Goal: Complete application form: Complete application form

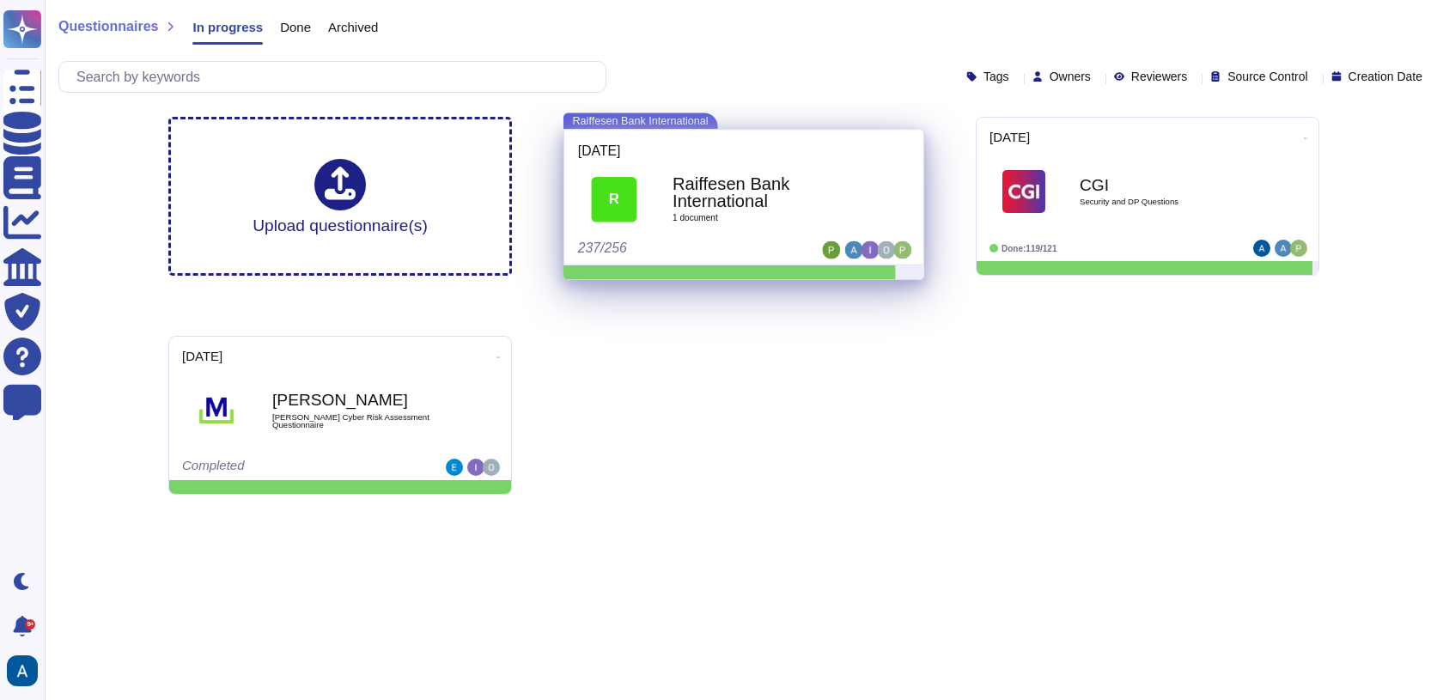
click at [789, 206] on b "Raiffesen Bank International" at bounding box center [763, 192] width 180 height 34
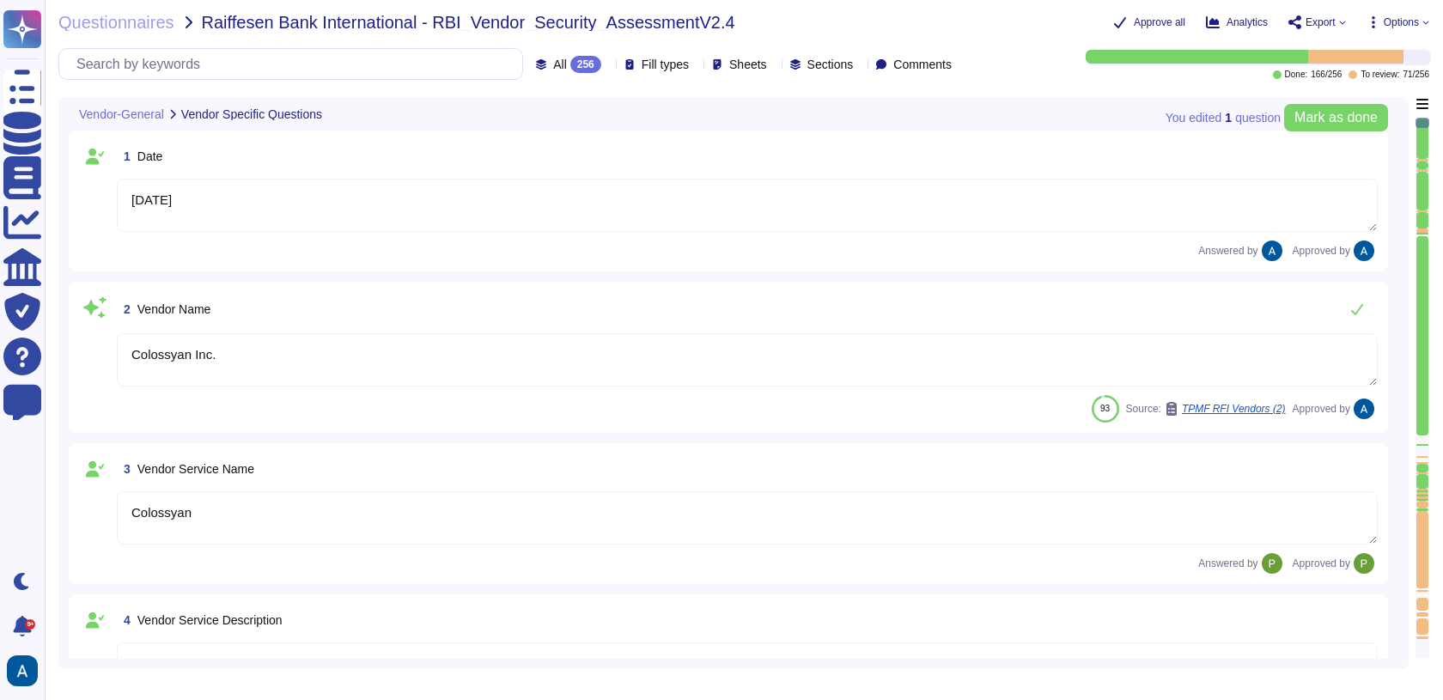
type textarea "[DATE]"
type textarea "Colossyan Inc."
type textarea "Colossyan"
type textarea "Colossyan is a web-based video generation tool with AI human presenters. For th…"
type textarea "[PERSON_NAME]"
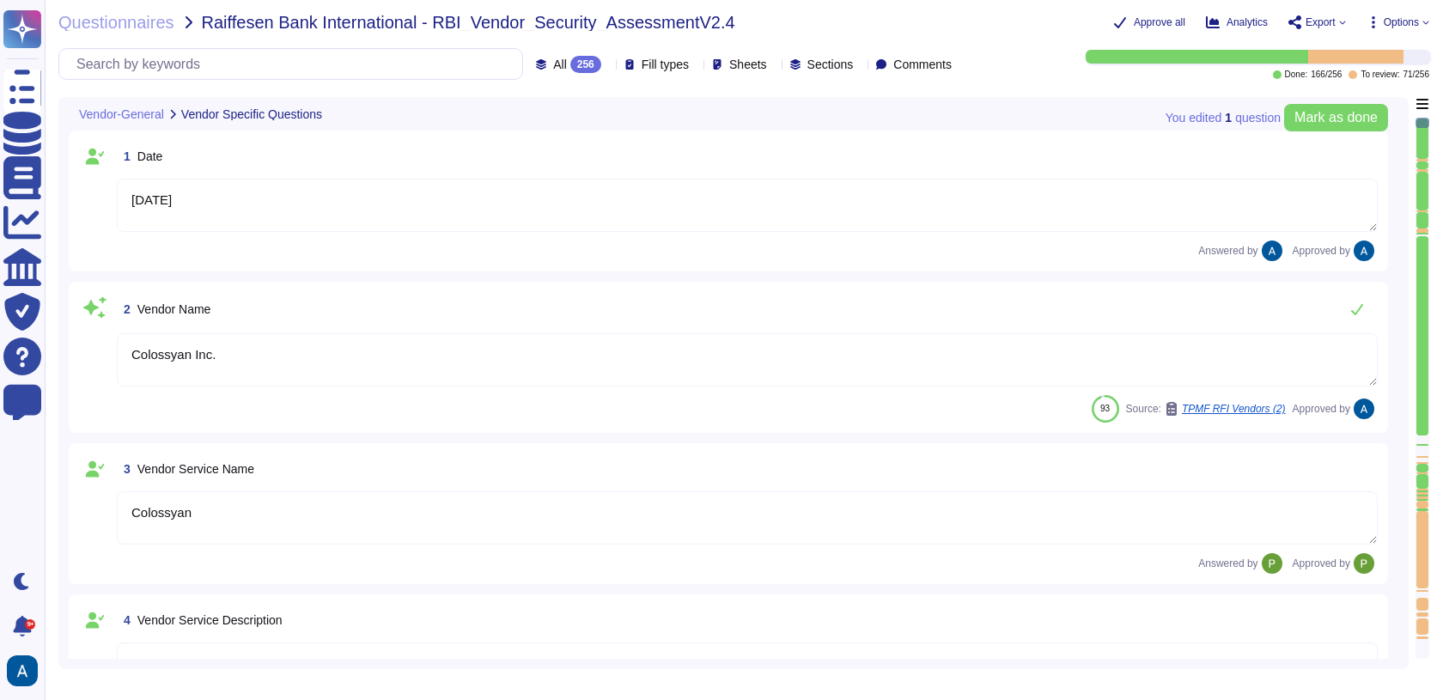
type textarea "[EMAIL_ADDRESS][DOMAIN_NAME]"
type textarea "447903319015"
click at [1425, 511] on div at bounding box center [1423, 549] width 12 height 77
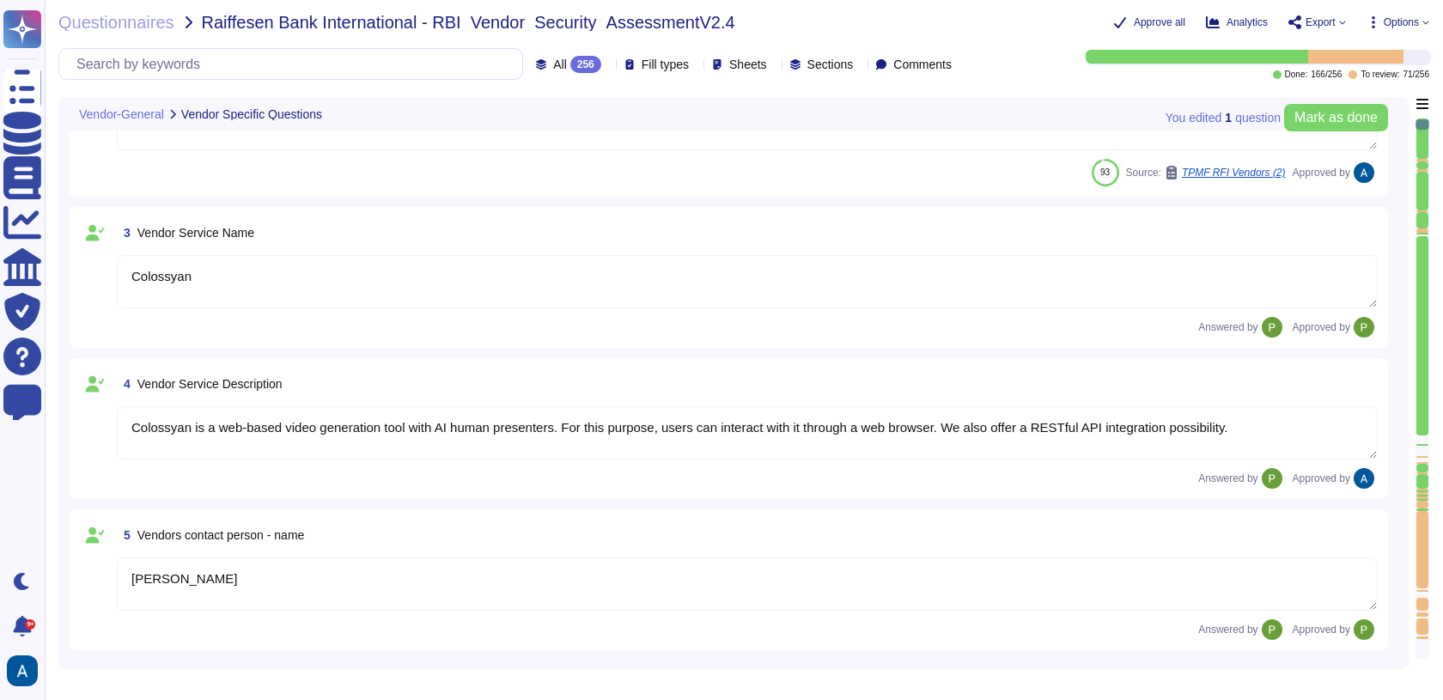
type textarea "Colossyan, Inc [STREET_ADDRESS][US_STATE]"
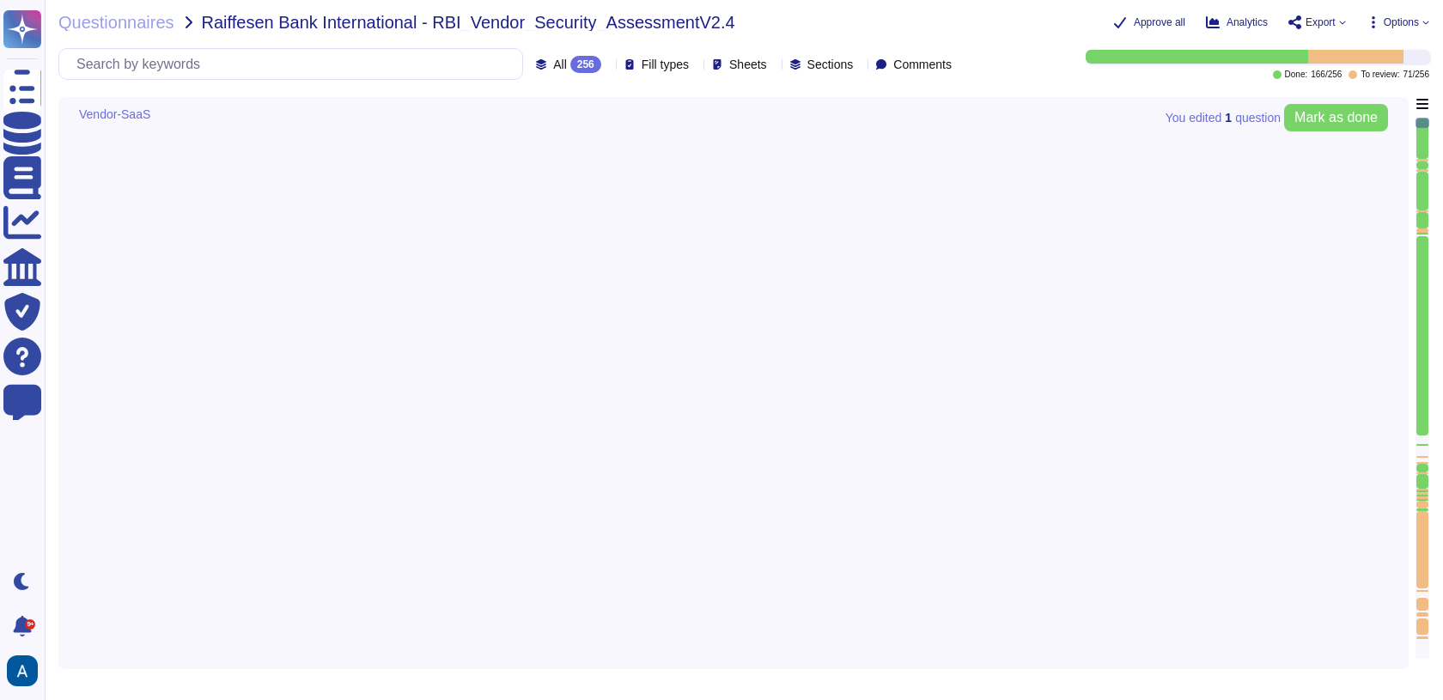
type textarea "Yes"
type textarea "Resrictions can be configured based on the agreement between RBI and Colossyan."
type textarea "TLS 1.3"
type textarea "No"
type textarea "We use TLS 1.3 for our configuration."
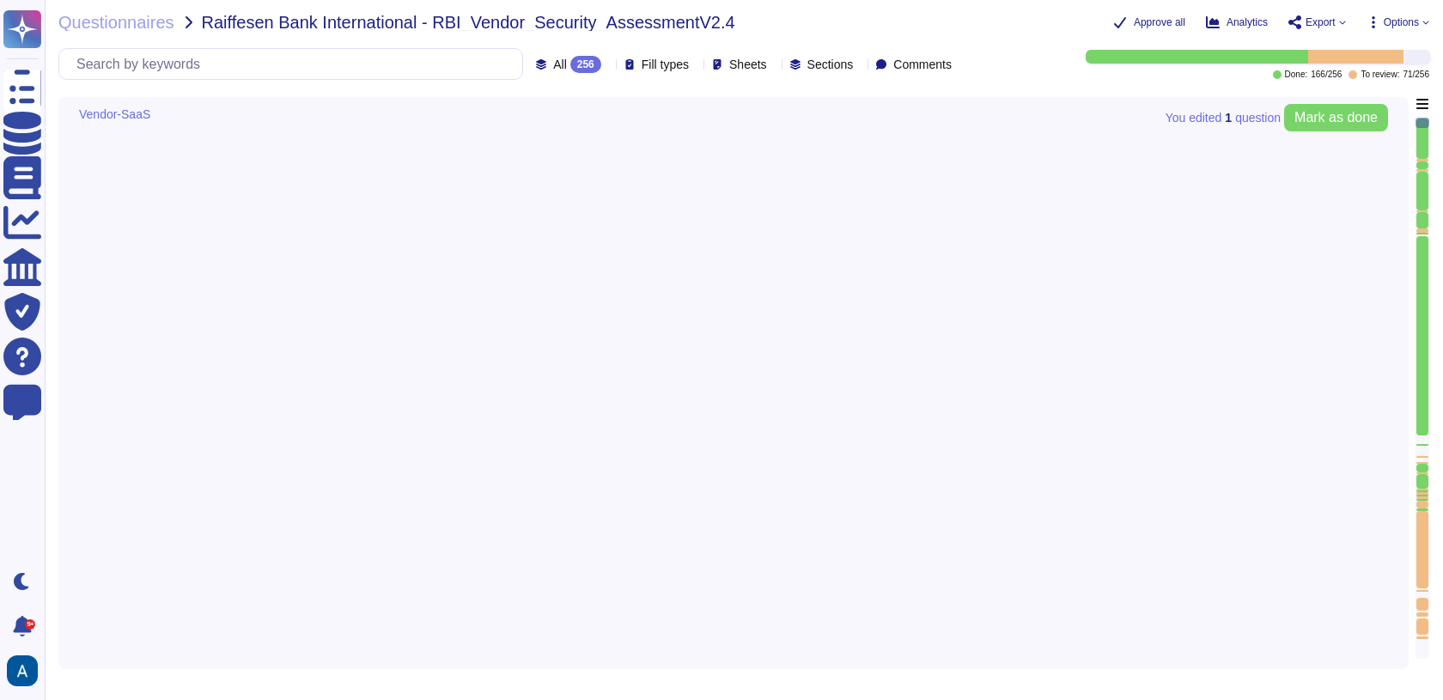
type textarea "SaaS"
type textarea "Yes"
type textarea "Data in transit is protected using TLS 1.3, ensuring secure transmission. The e…"
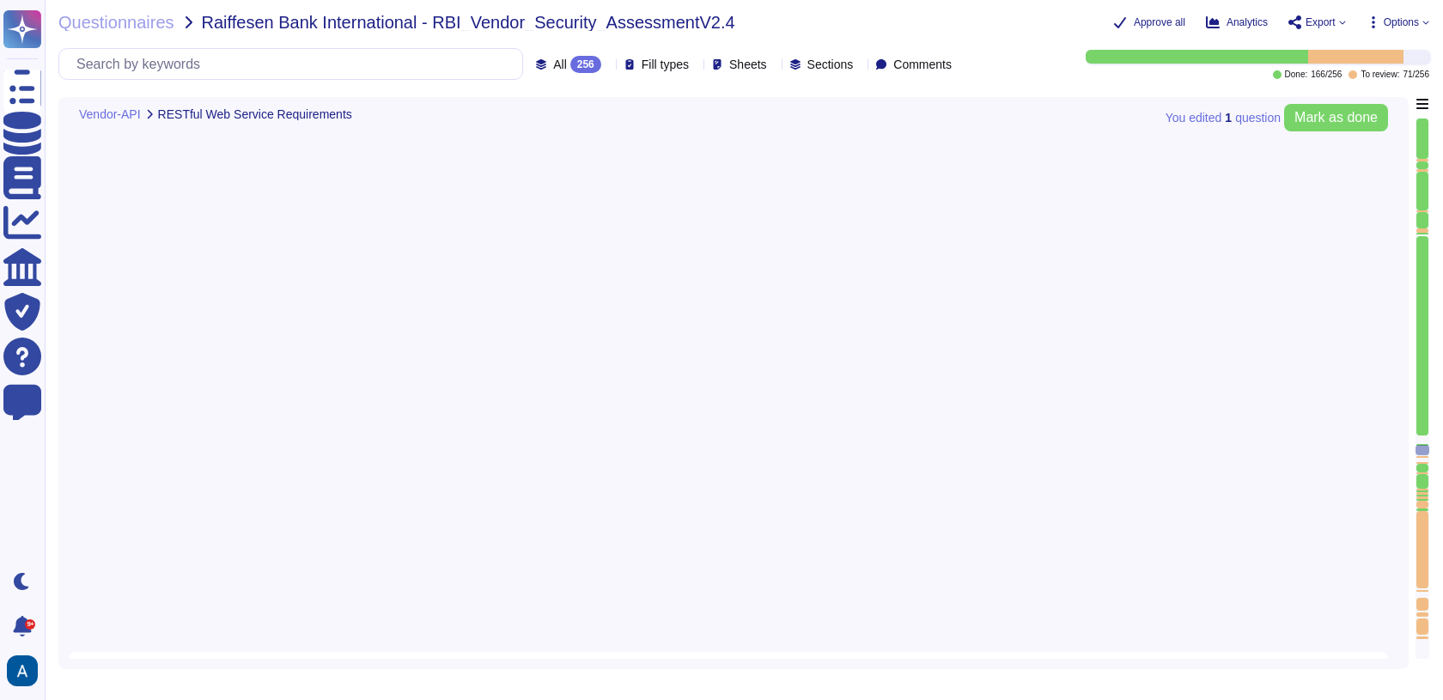
type textarea "Utilize reliable transport services or couriers. Ensure packaging is adequate t…"
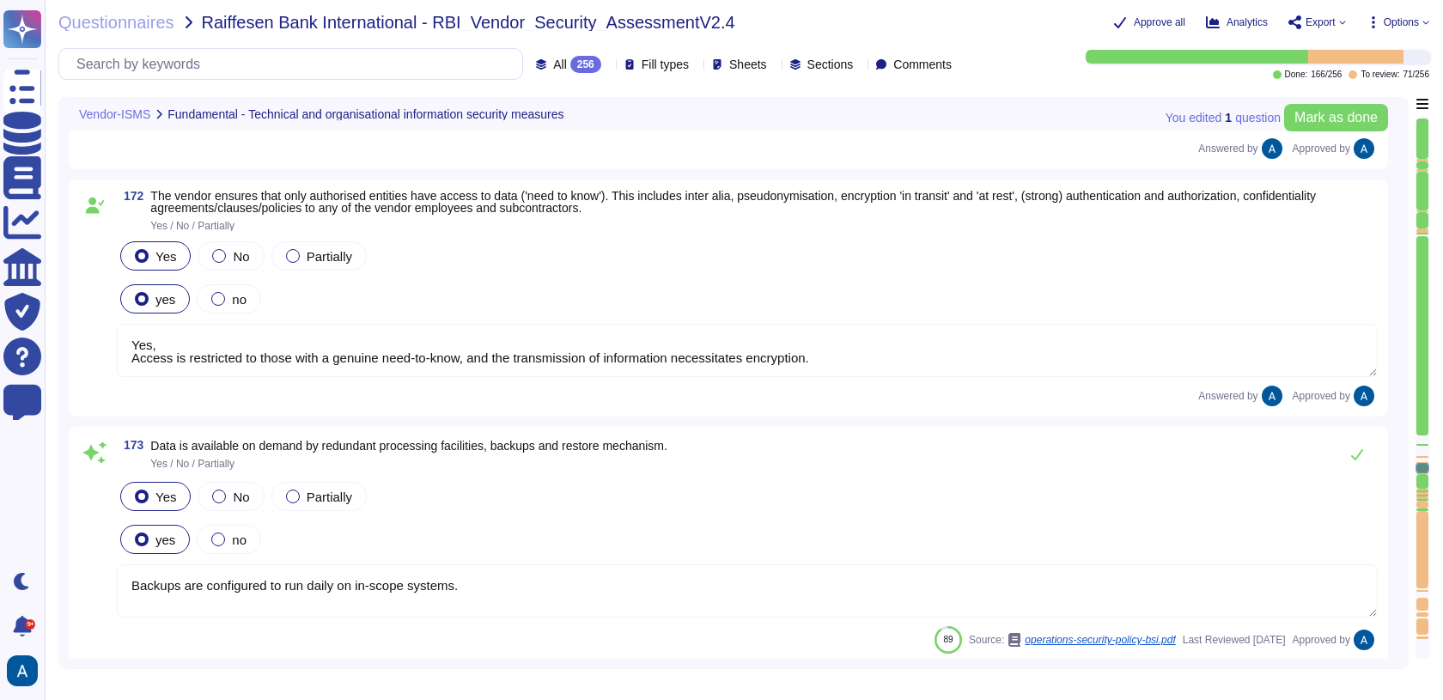
type textarea "Yes"
type textarea "Yes, Access is restricted to those with a genuine need-to-know, and the transmi…"
type textarea "Backups are configured to run daily on in-scope systems."
type textarea "Colossyan has established a Business Continuity Plan (BCP) that includes concre…"
type textarea "Confidential customer data shall be protected in accordance with all contracts …"
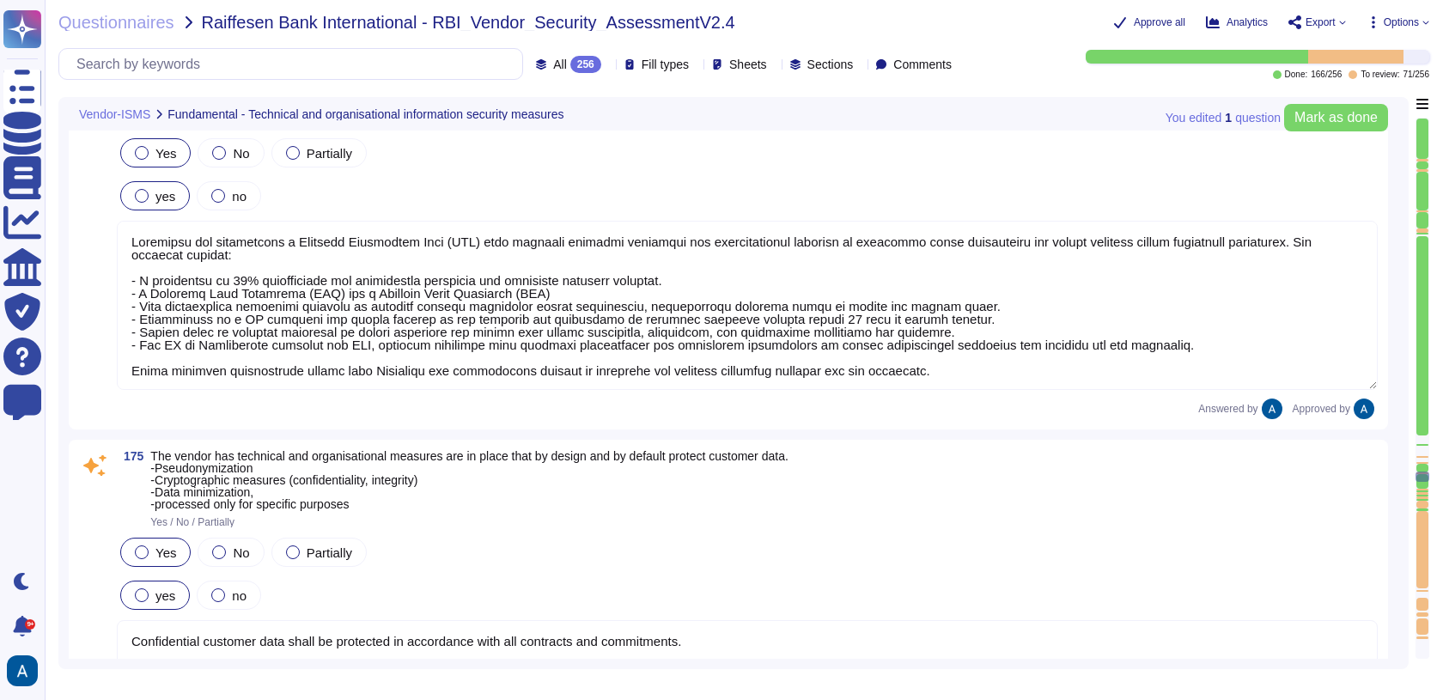
type textarea "Yes"
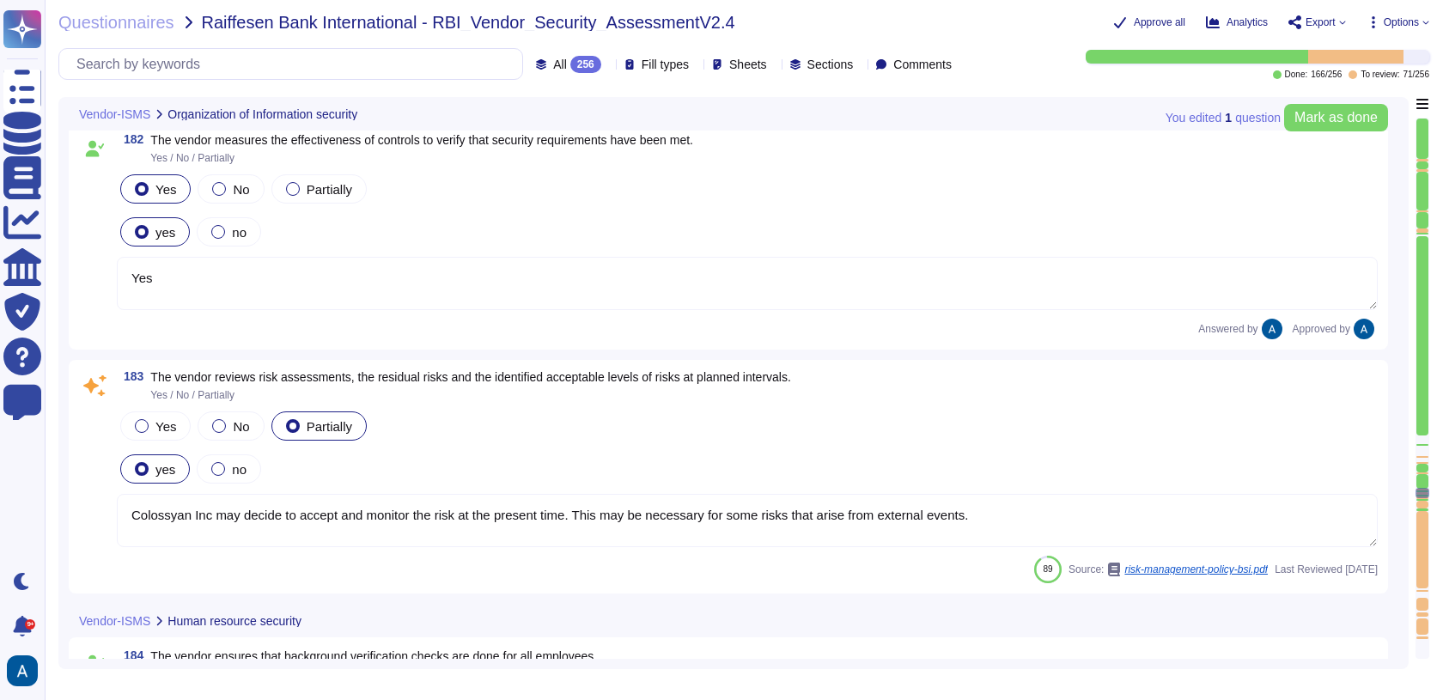
type textarea "Yes"
type textarea "Colossyan Inc may decide to accept and monitor the risk at the present time. Th…"
type textarea "Yes"
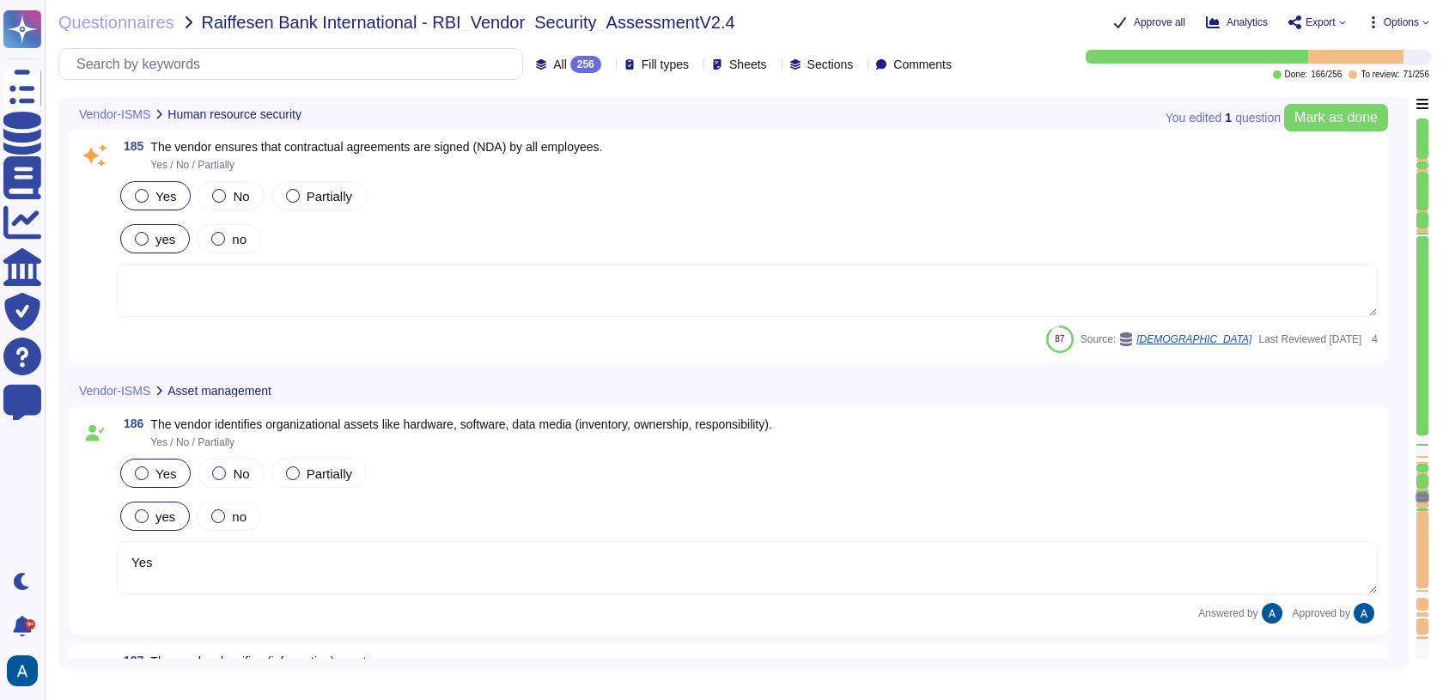
type textarea "Colossyan has implemented two data classifications, each designated by a specif…"
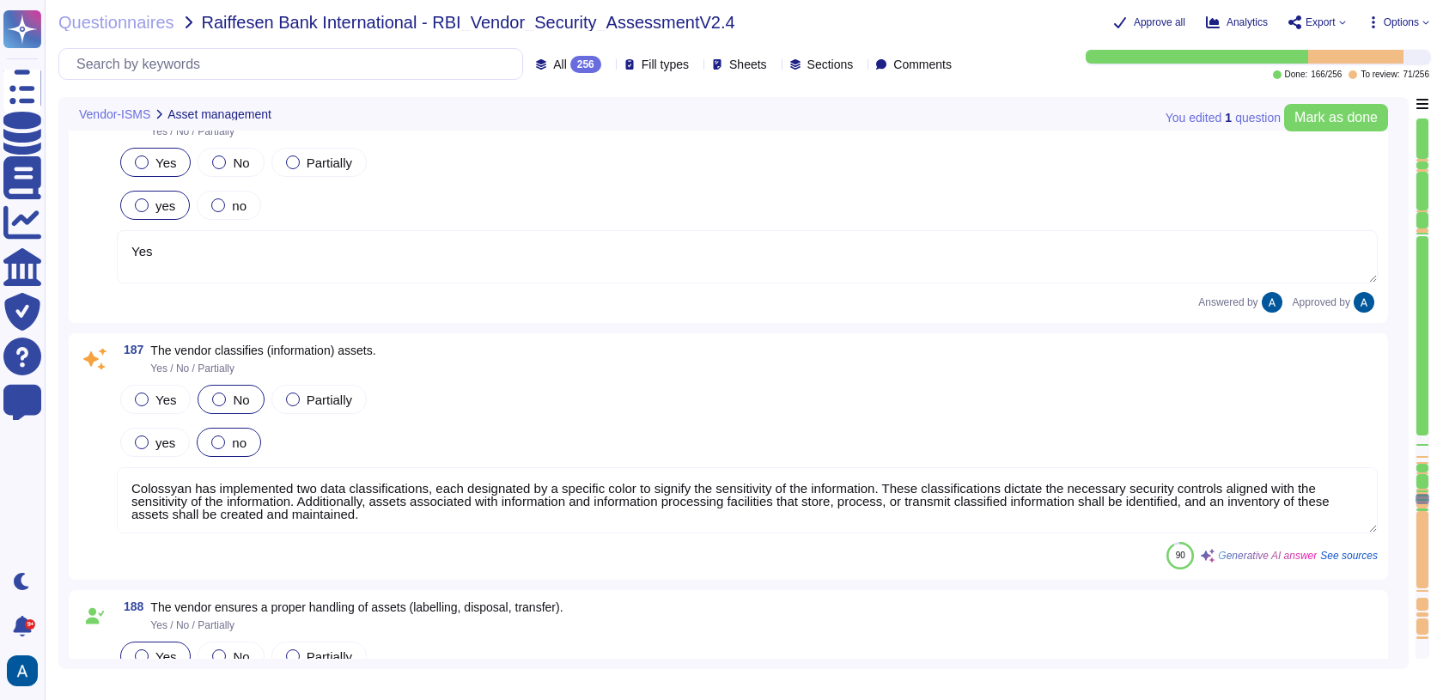
type textarea "The vendor has established identity and access management policies and procedur…"
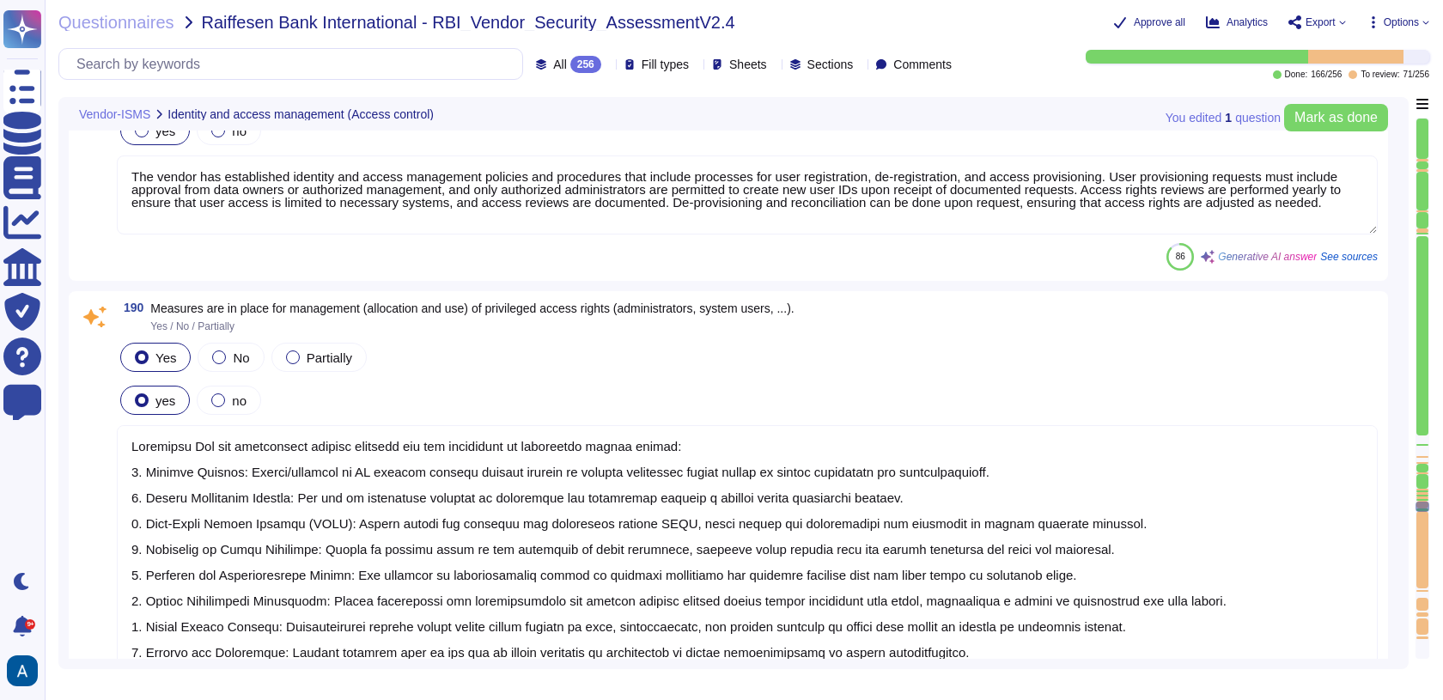
type textarea "Colossyan Inc has implemented several measures for the management of privileged…"
type textarea "Yes, two-factor authentication, specifically Multi-Factor Authentication (MFA),…"
type textarea "Policies and measures in place for the handling of secret authentication inform…"
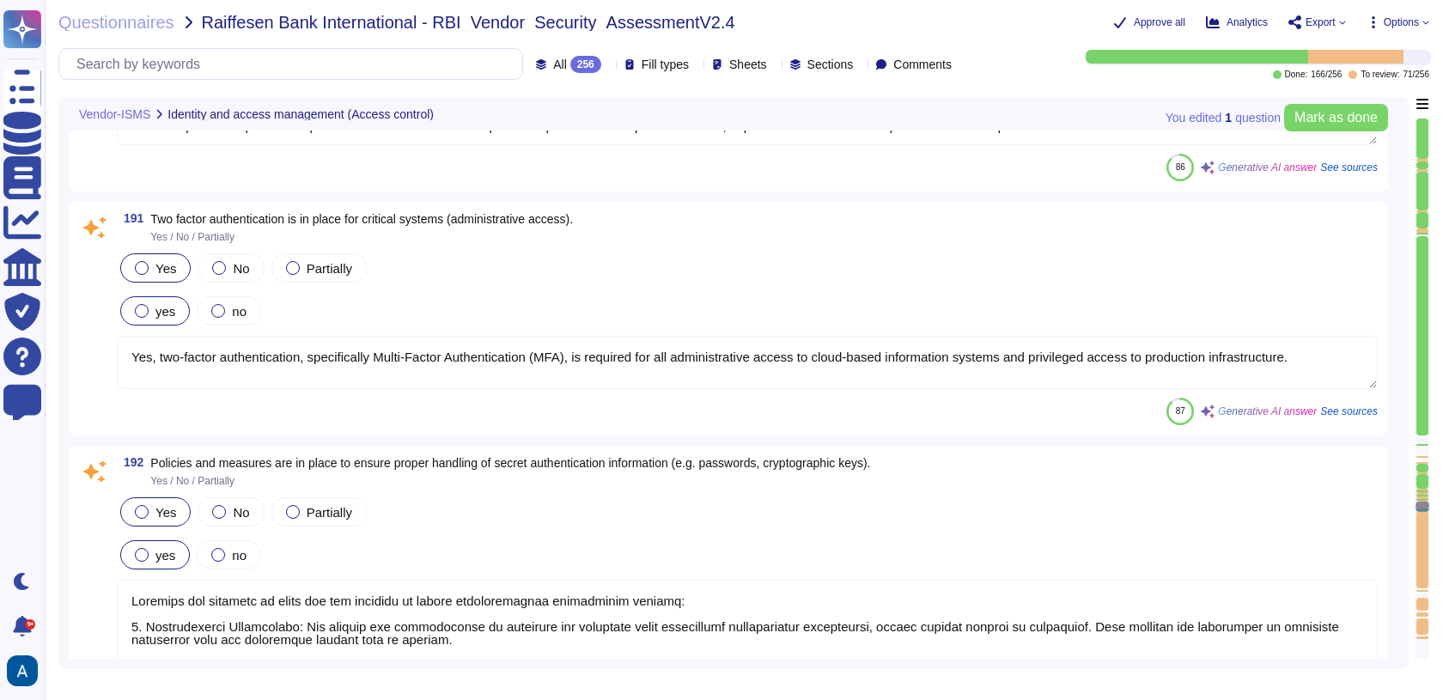
type textarea "Data in transit is protected using TLS 1.3, ensuring secure transmission. The e…"
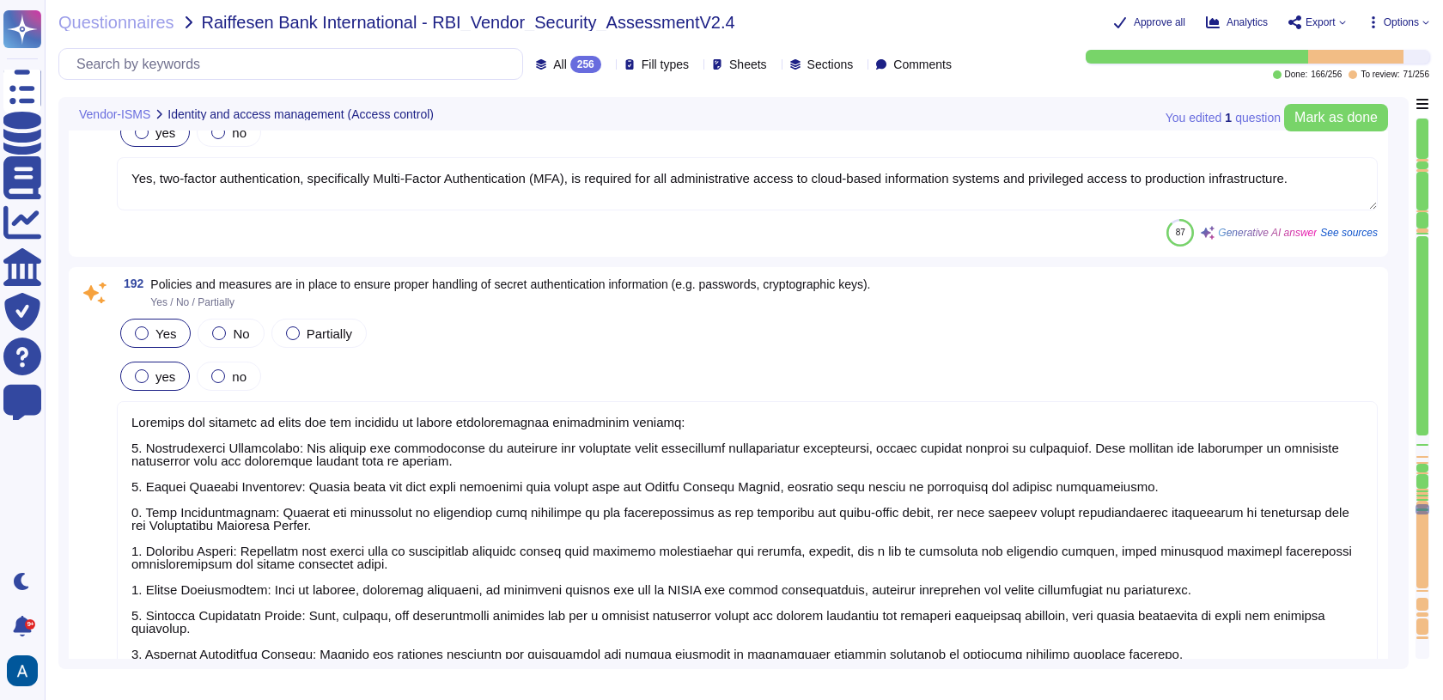
type textarea "Data at rest is protected using AES-256 encryption. All customer data, includin…"
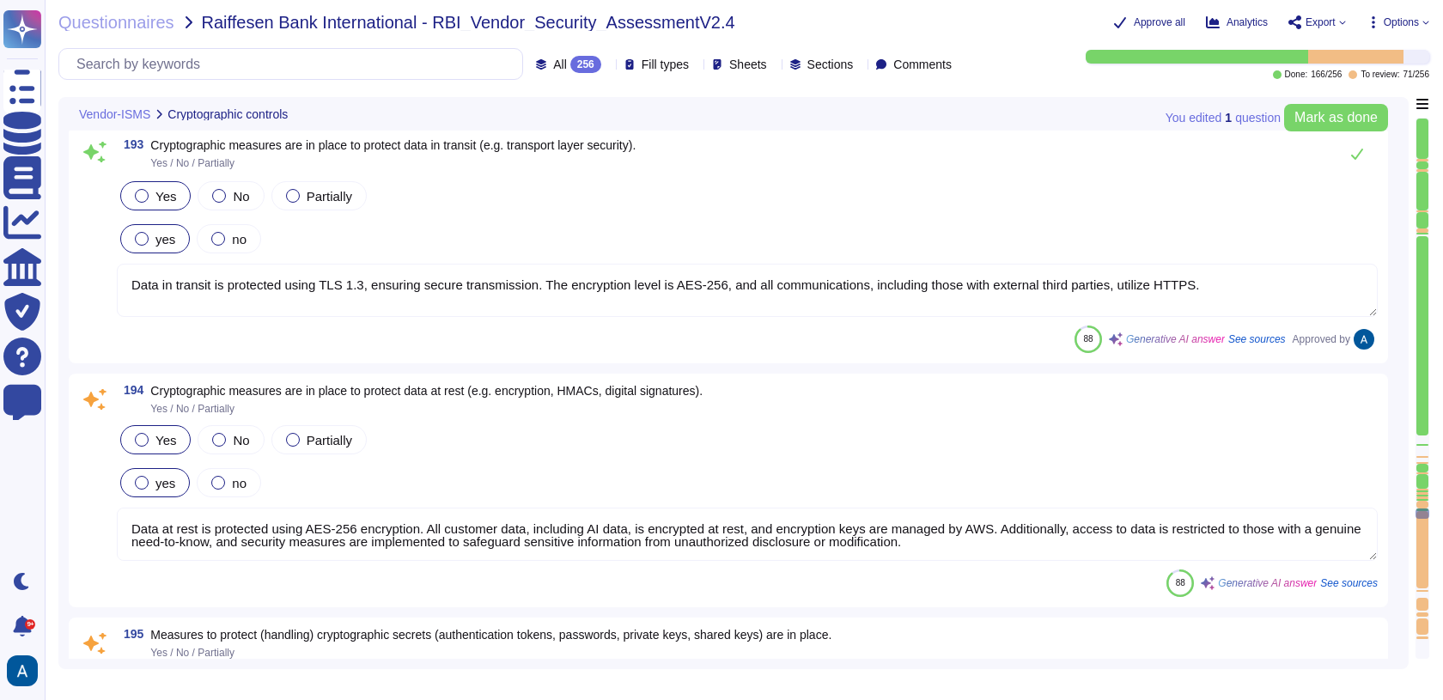
type textarea "Measures to protect cryptographic secrets include: - All storage and transmissi…"
type textarea "All cryptographic protocols in use are based on common standards, specifically …"
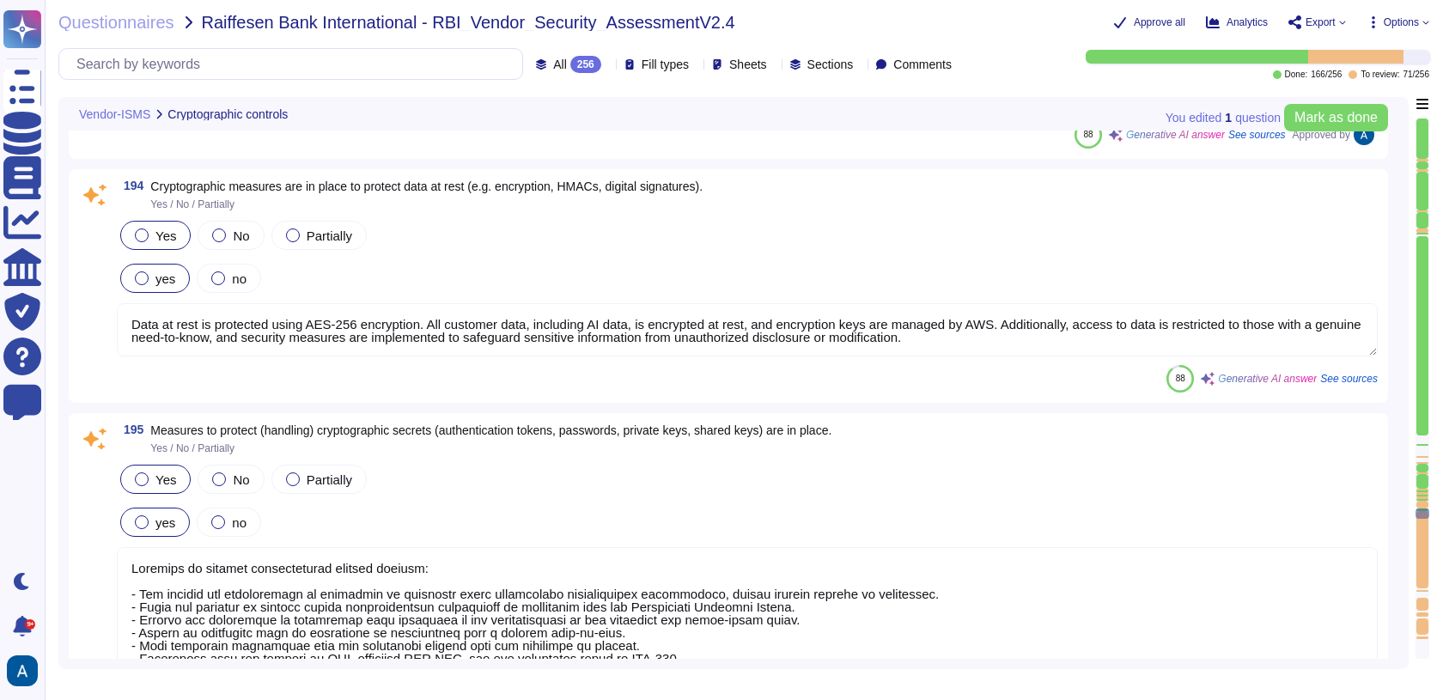
type textarea "Yes, our network is segmented and segregated into different zones based on the …"
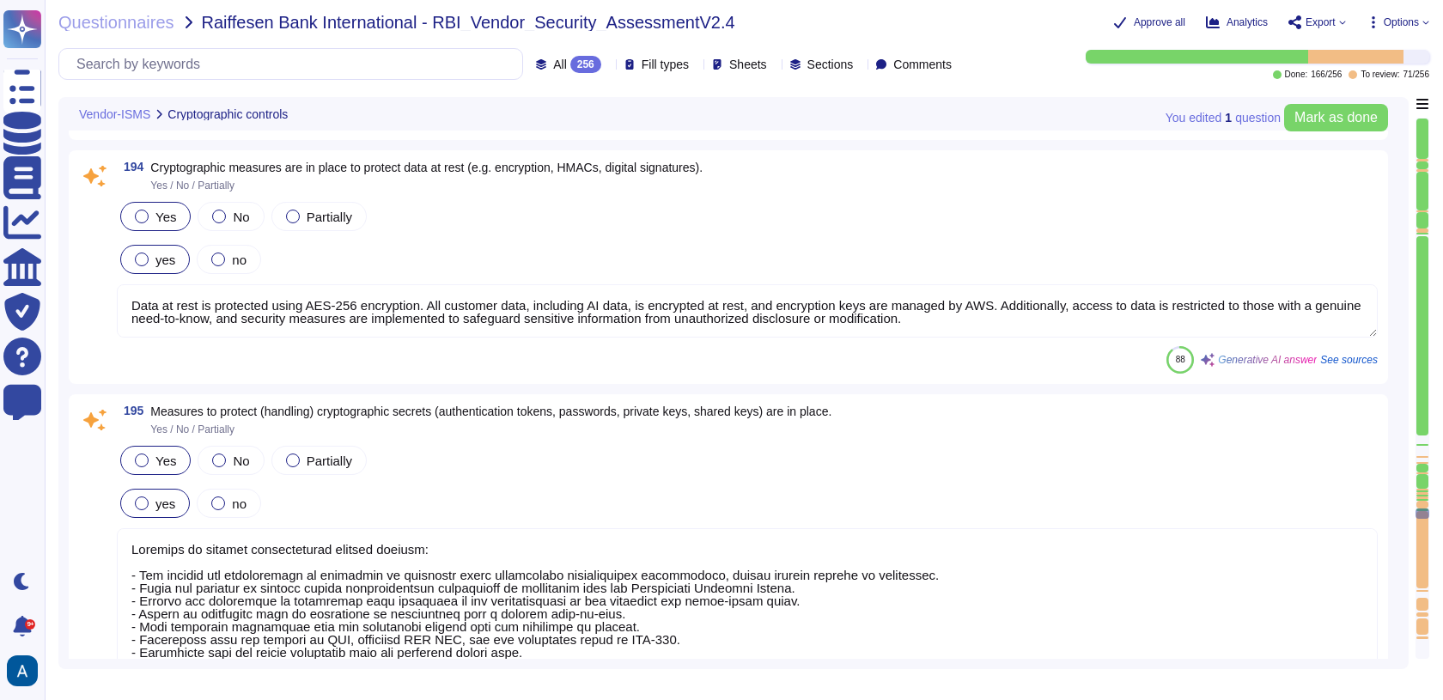
scroll to position [32708, 0]
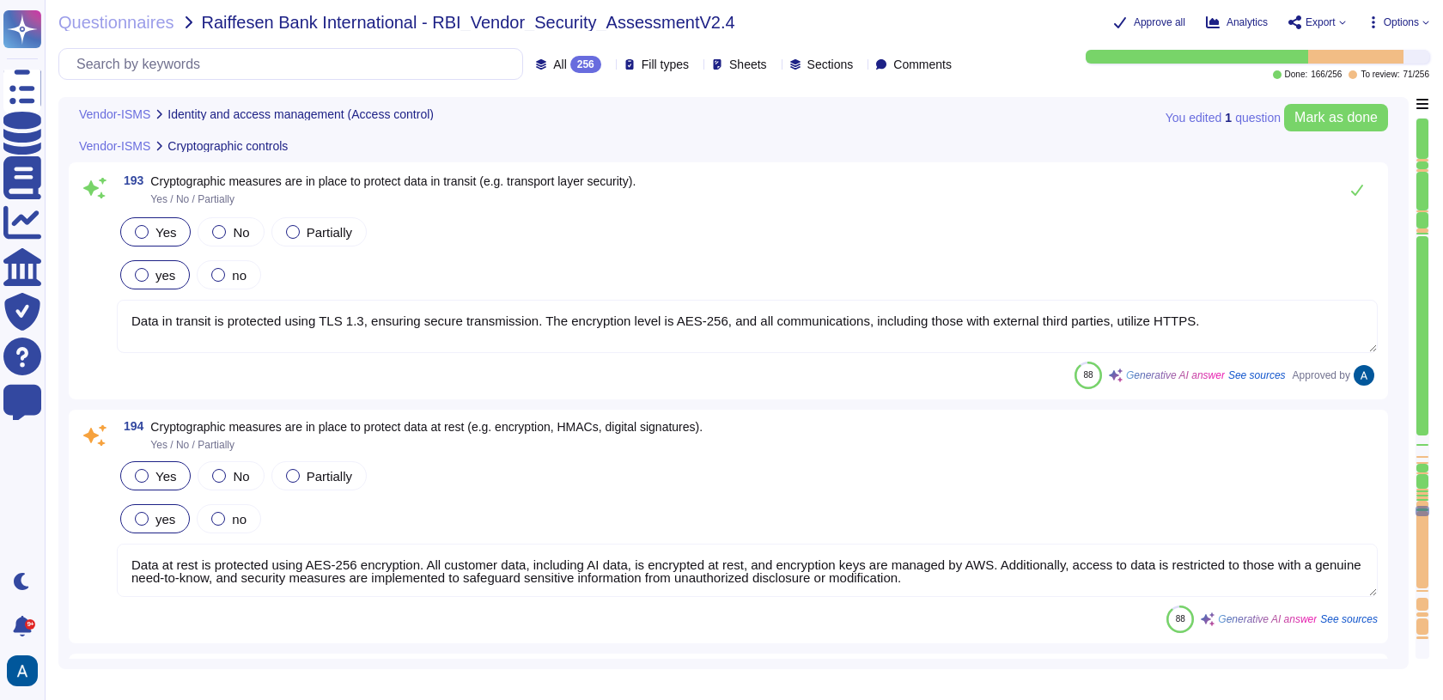
type textarea "Policies and measures in place for the handling of secret authentication inform…"
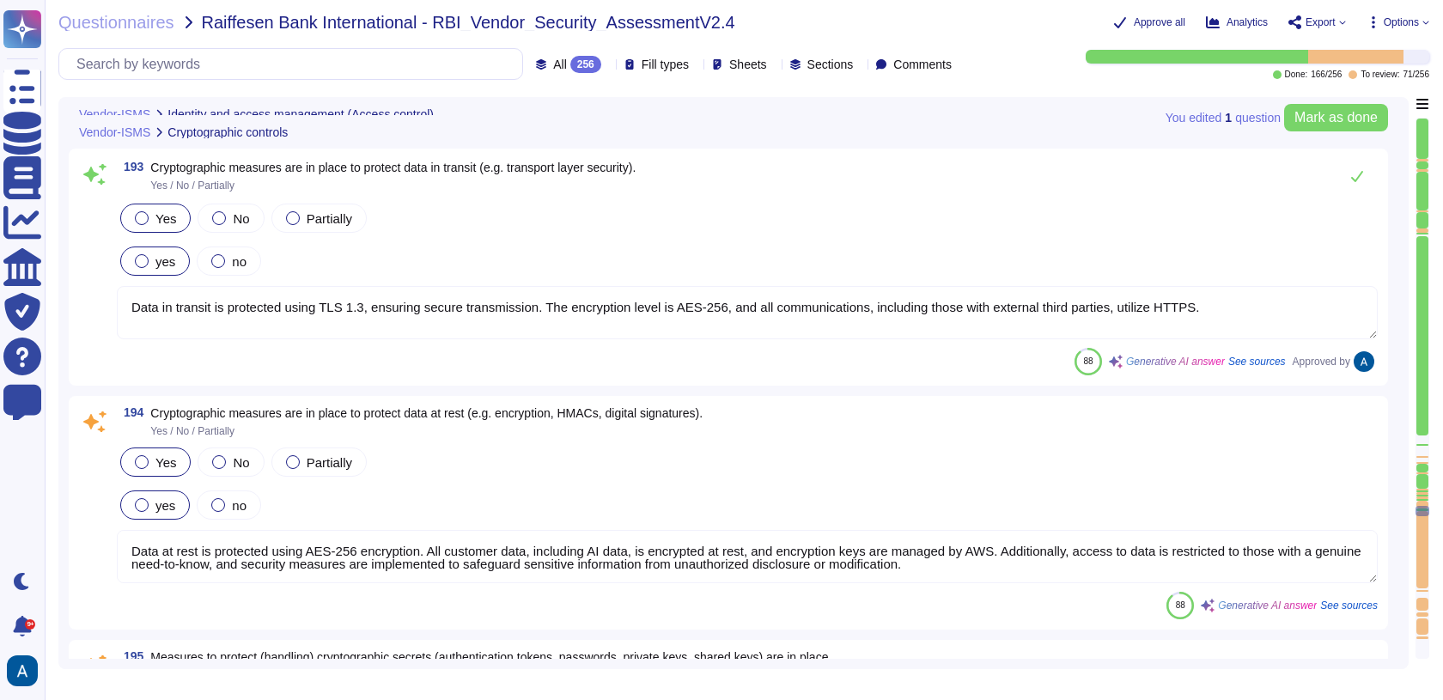
click at [581, 560] on textarea "Data at rest is protected using AES-256 encryption. All customer data, includin…" at bounding box center [747, 556] width 1261 height 53
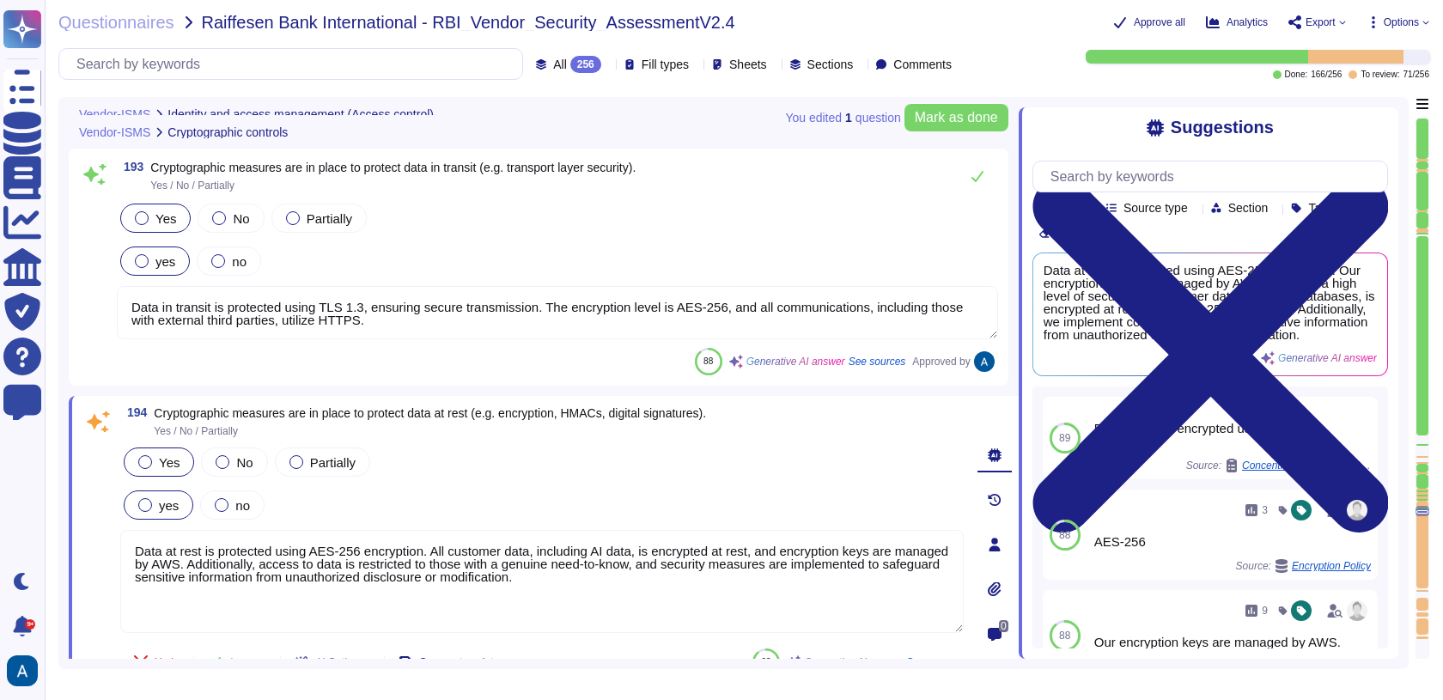
drag, startPoint x: 662, startPoint y: 596, endPoint x: 76, endPoint y: 523, distance: 590.5
click at [76, 525] on div "194 Cryptographic measures are in place to protect data at rest (e.g. encryptio…" at bounding box center [544, 544] width 950 height 297
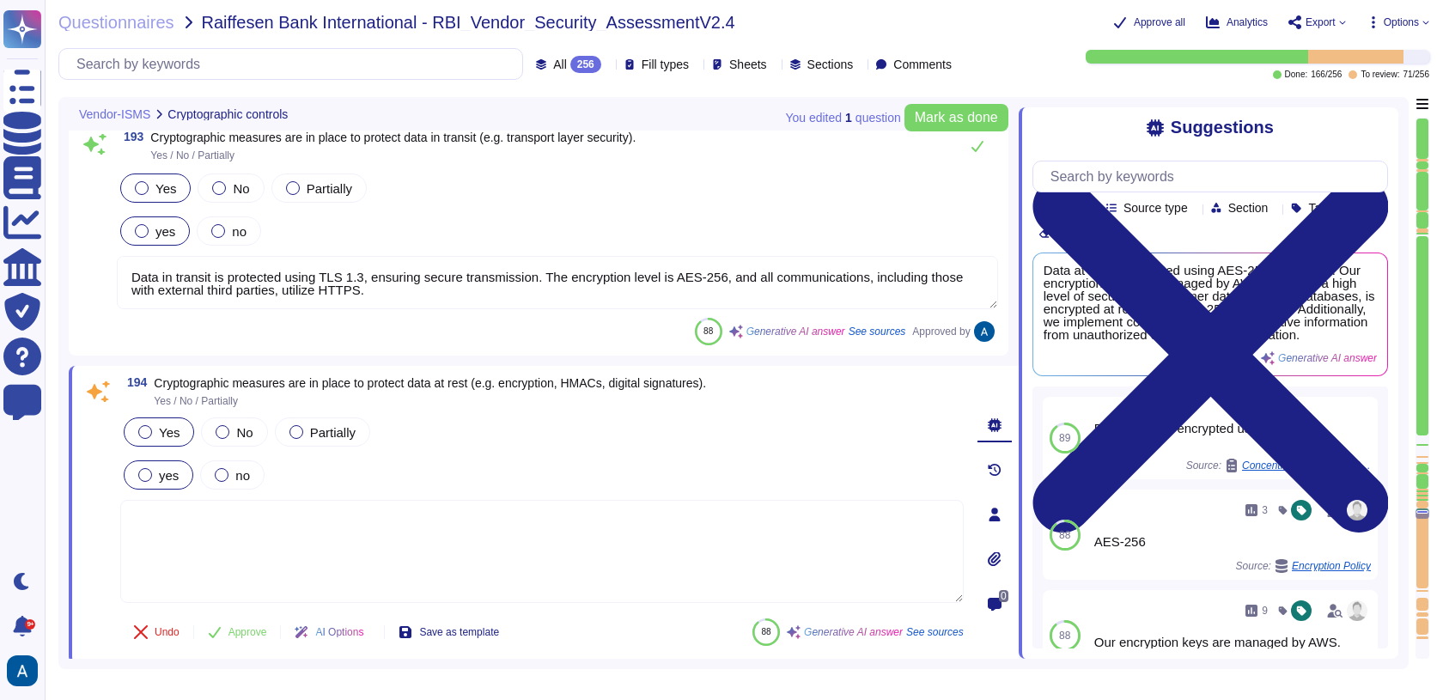
scroll to position [32494, 0]
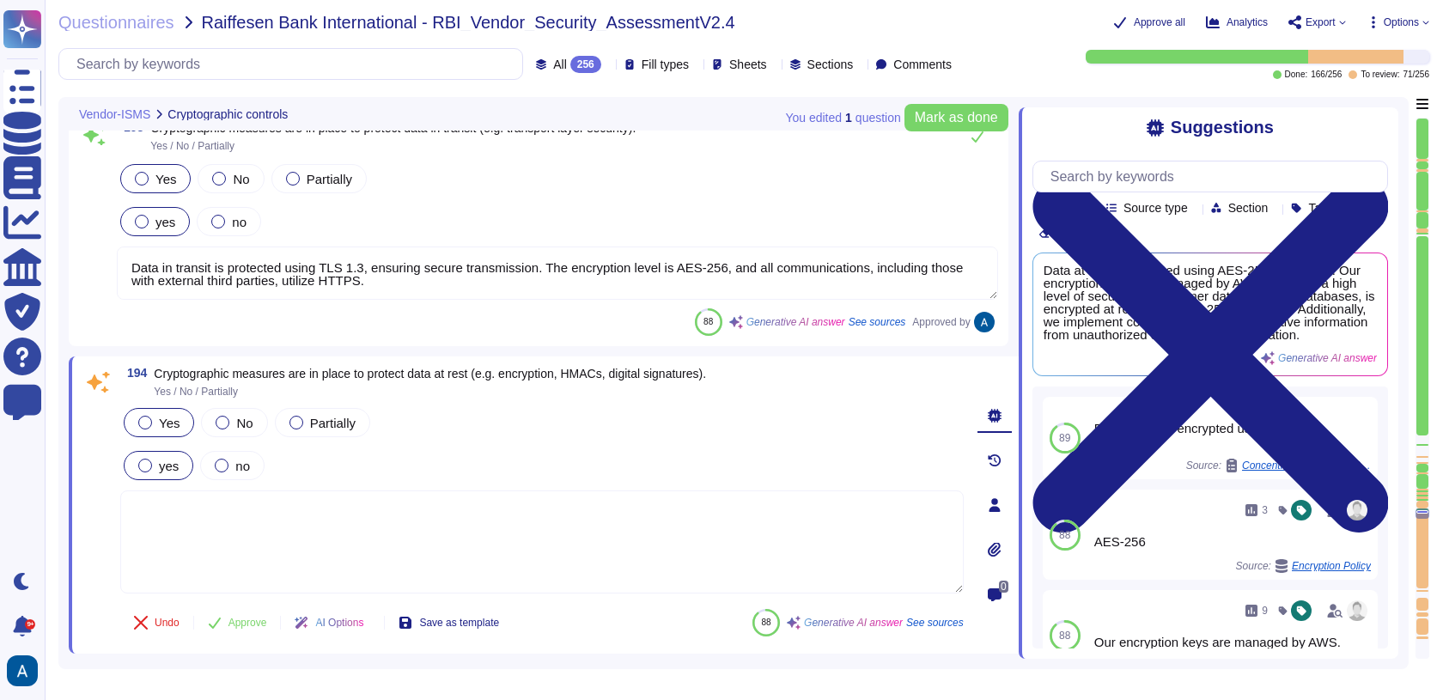
type textarea "All cryptographic protocols in use are based on common standards, specifically …"
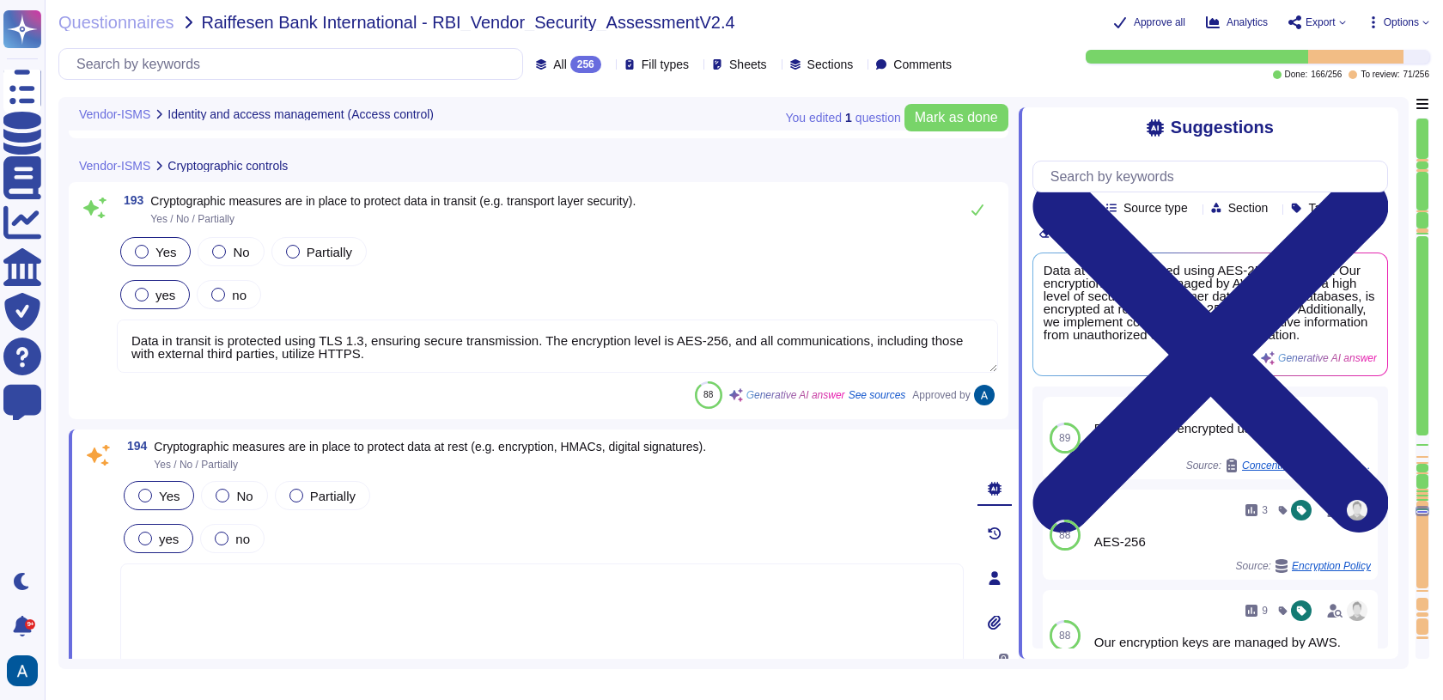
type textarea "Policies and measures in place for the handling of secret authentication inform…"
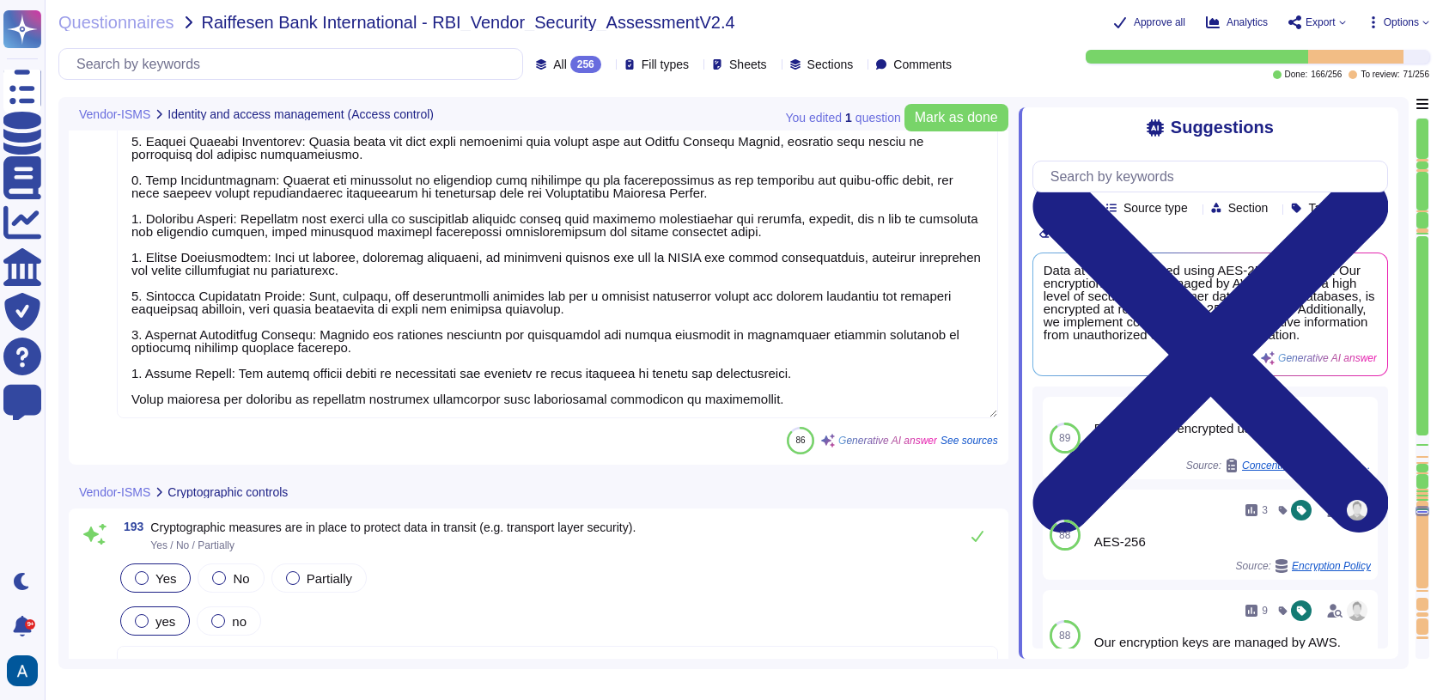
type textarea "Yes, two-factor authentication, specifically Multi-Factor Authentication (MFA),…"
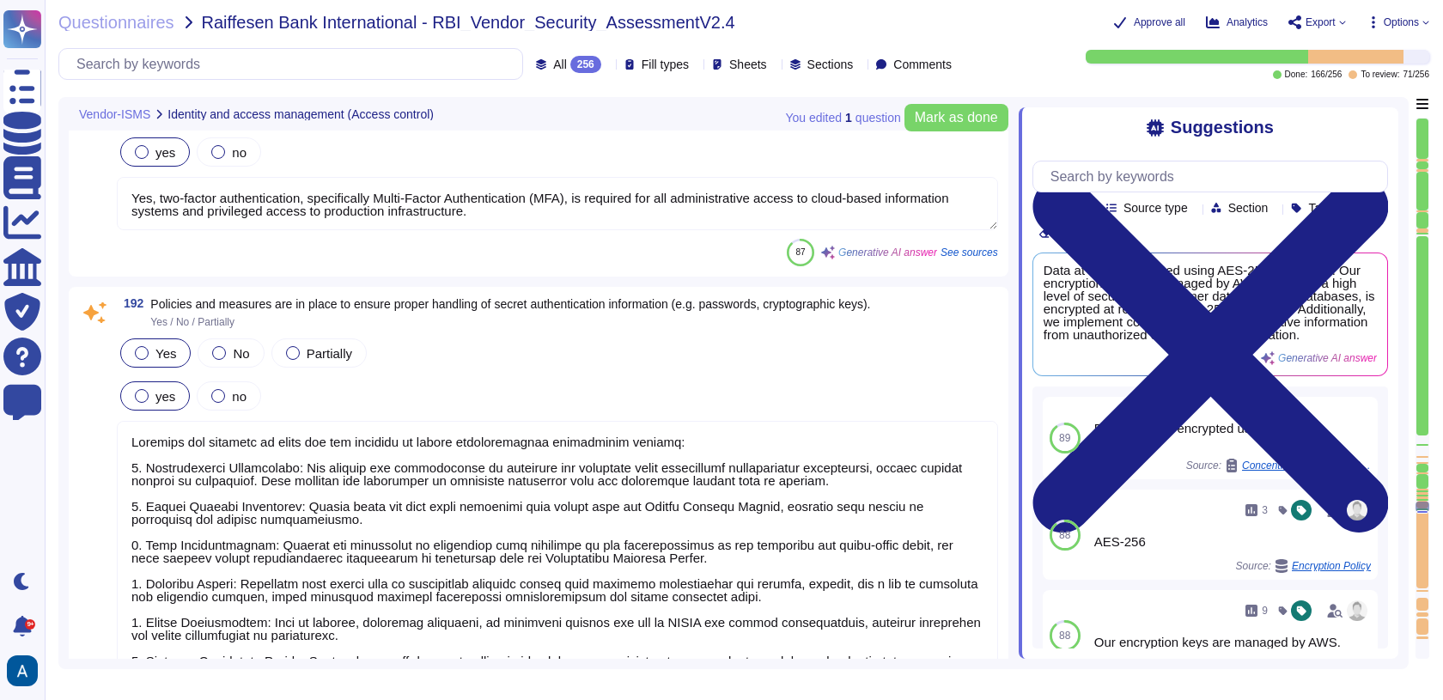
type textarea "Colossyan Inc has implemented several measures for the management of privileged…"
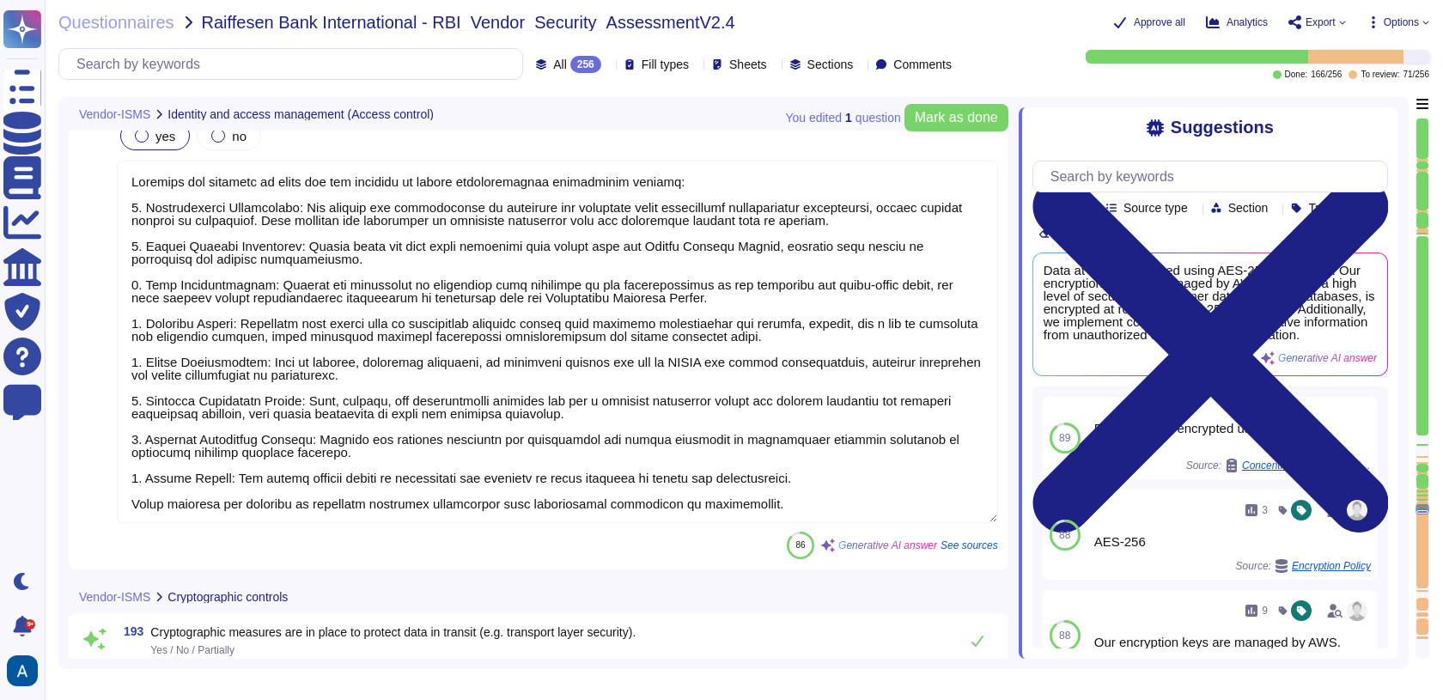
scroll to position [1, 0]
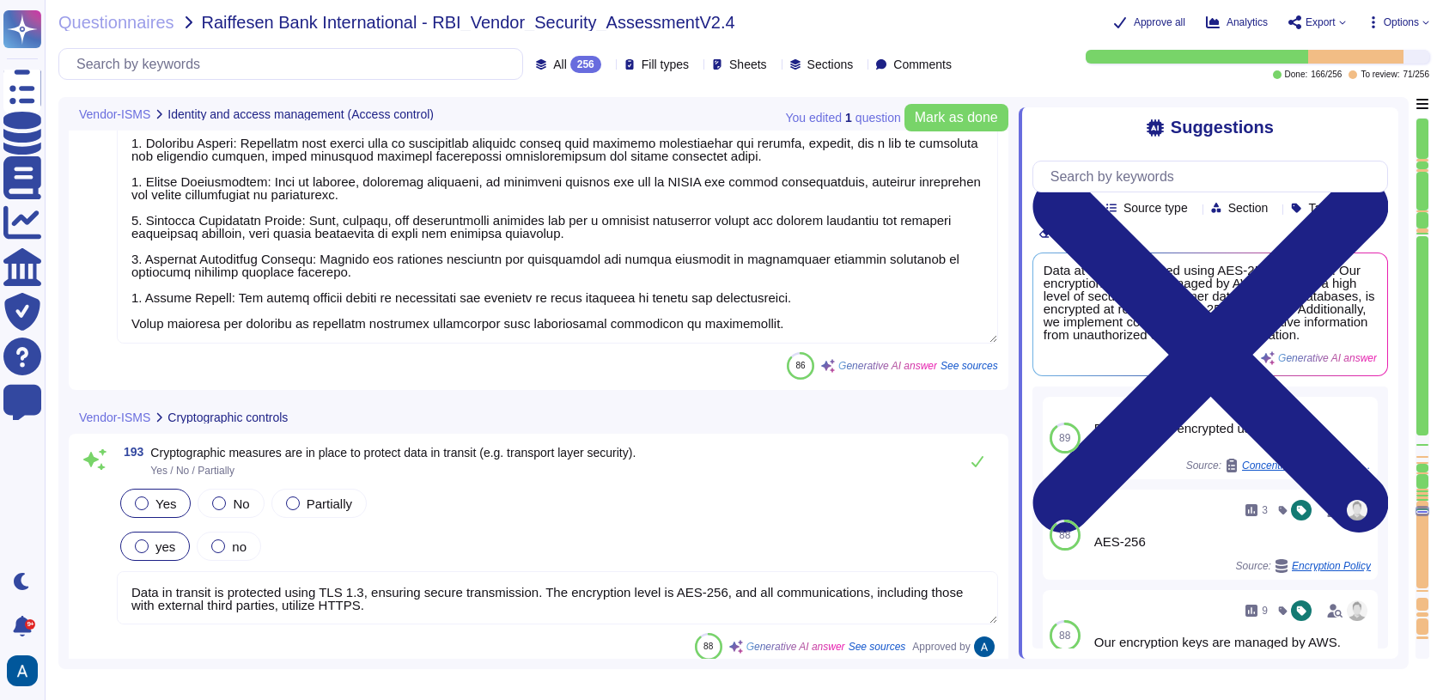
type textarea "Measures to protect cryptographic secrets include: - All storage and transmissi…"
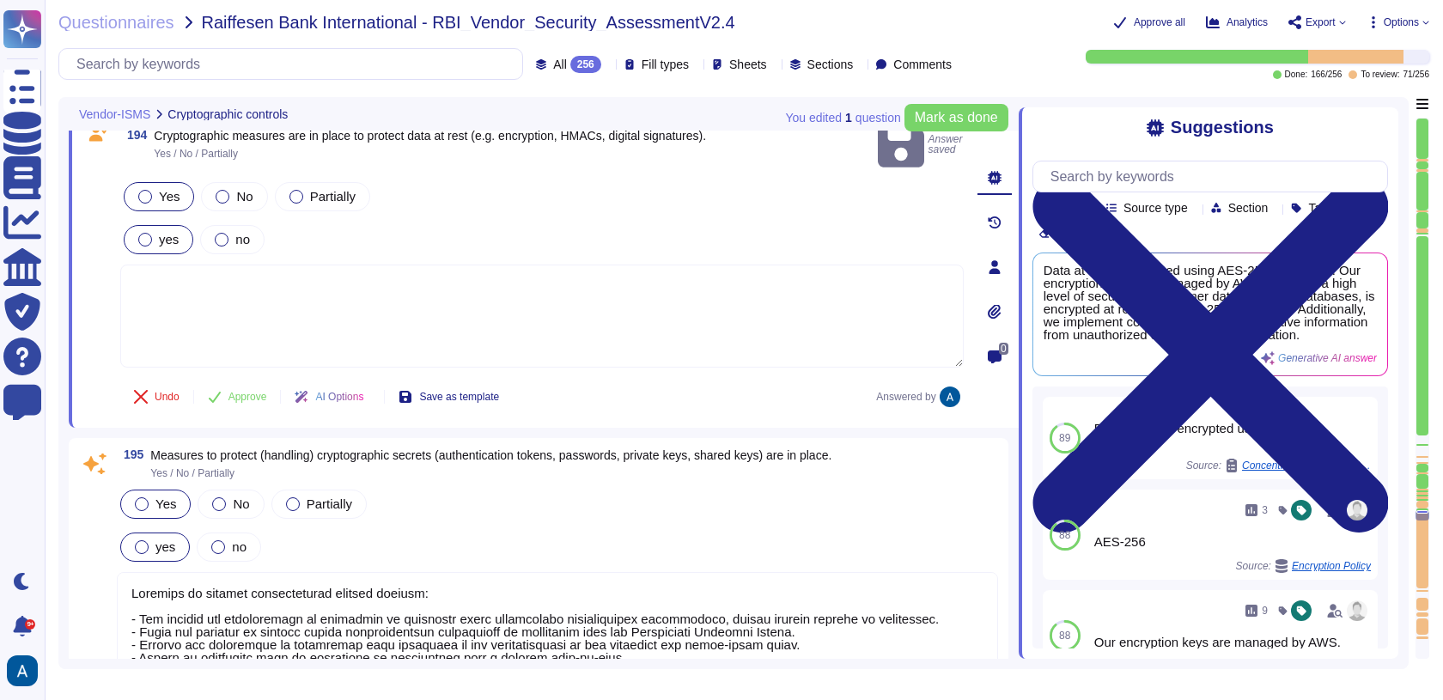
type textarea "All cryptographic protocols in use are based on common standards, specifically …"
type textarea "Yes, our network is segmented and segregated into different zones based on the …"
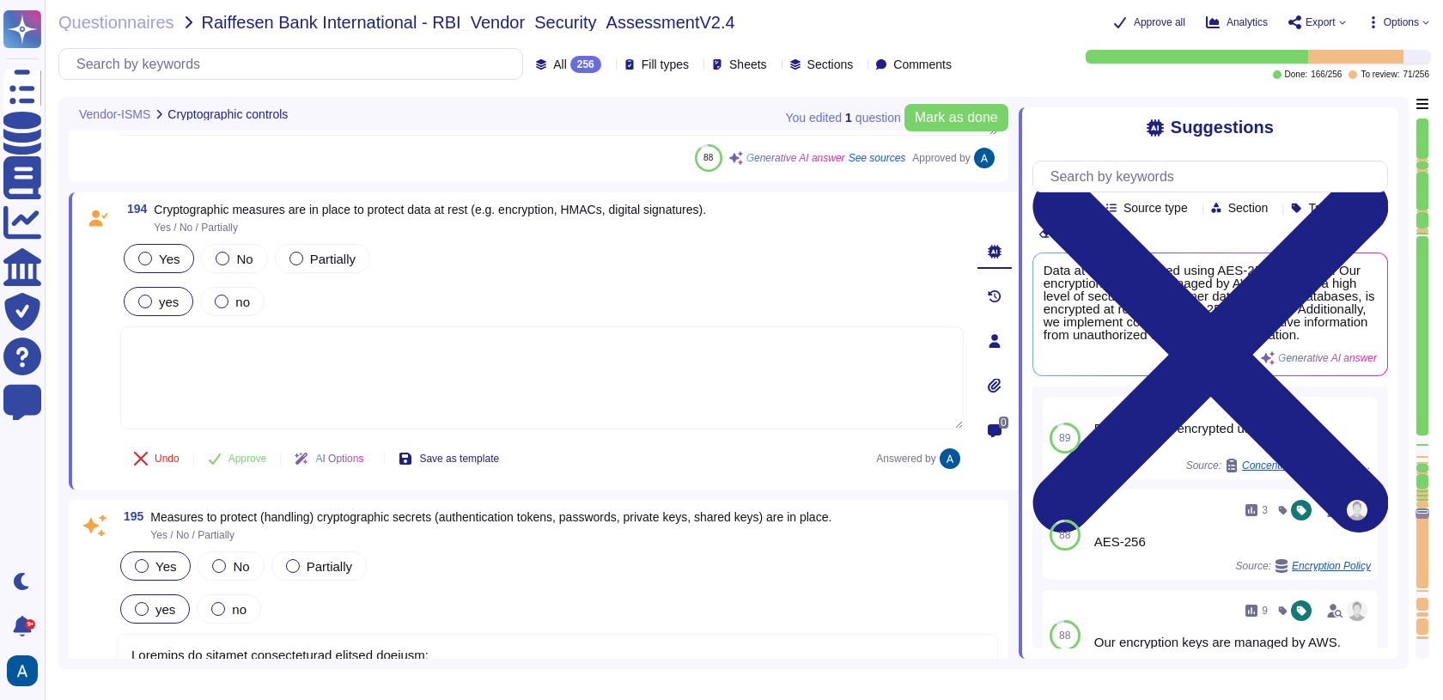
scroll to position [32749, 0]
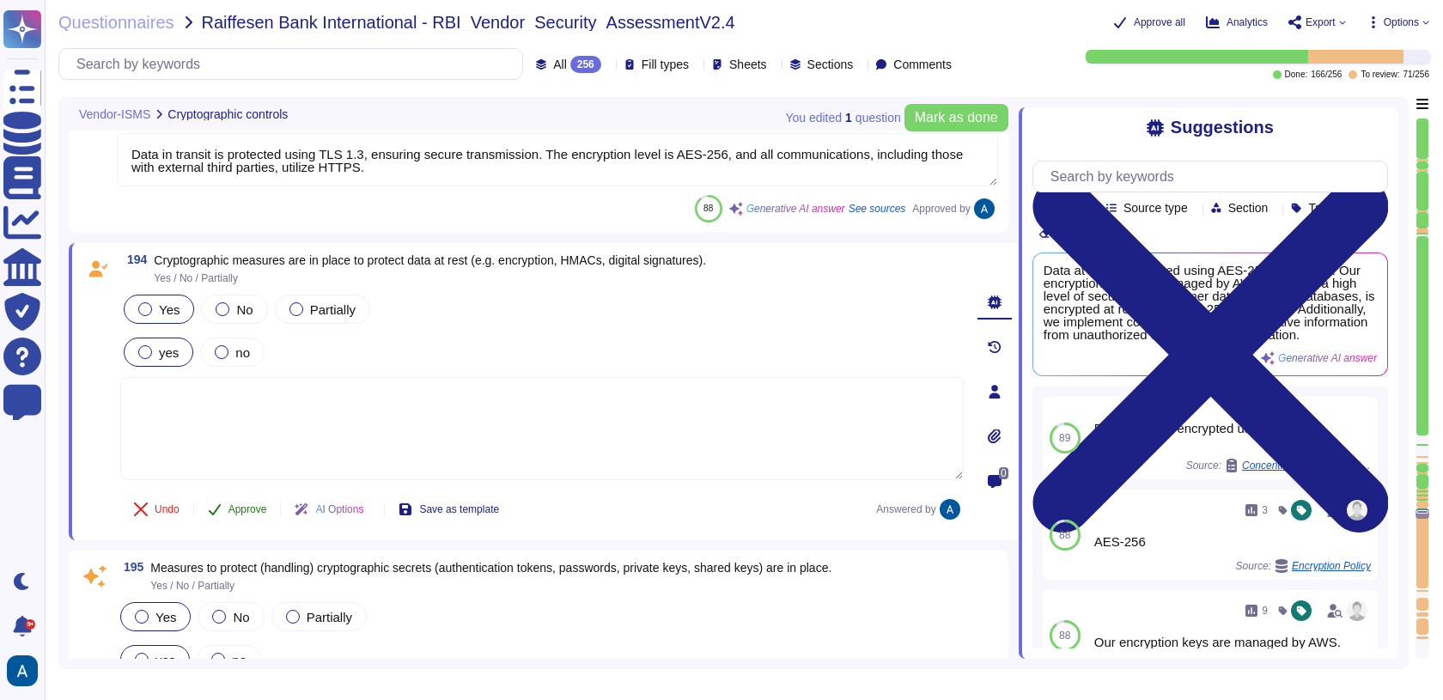
click at [267, 504] on span "Approve" at bounding box center [248, 509] width 39 height 10
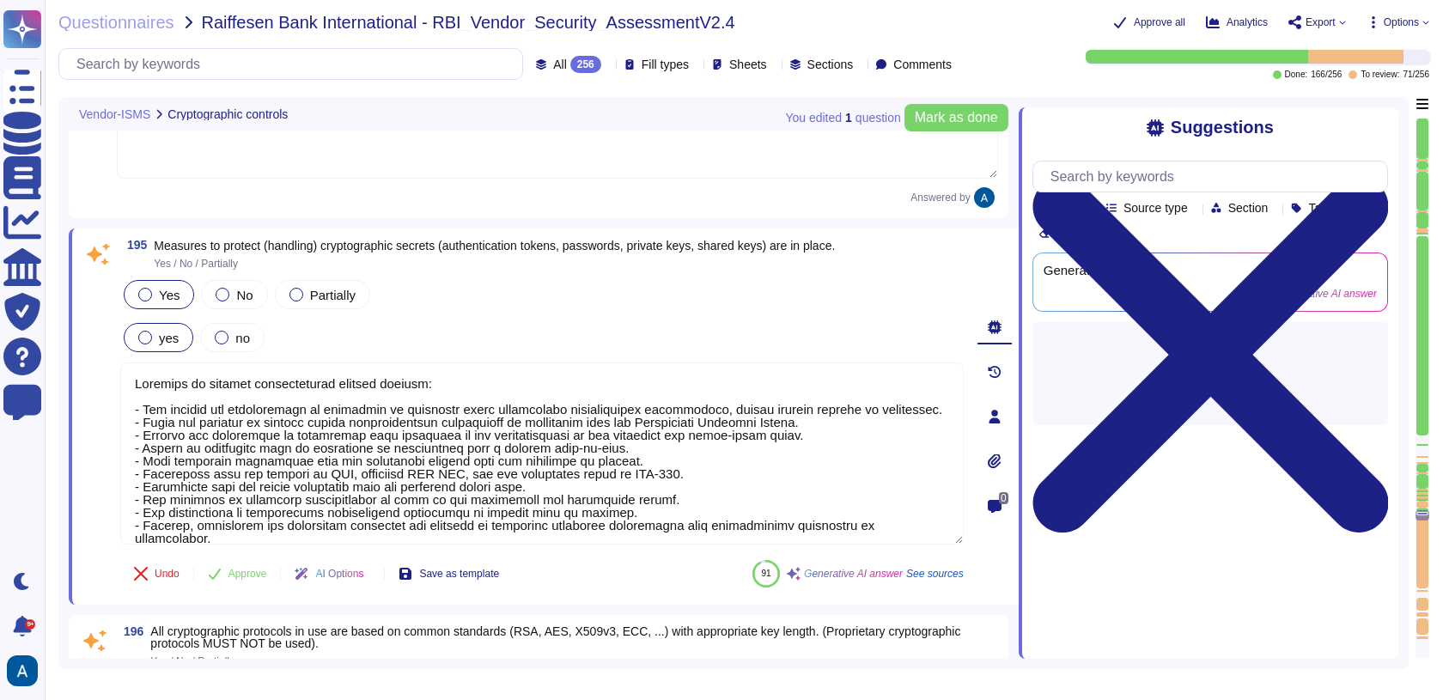
type textarea "Yes, our network is segmented and segregated into different zones based on the …"
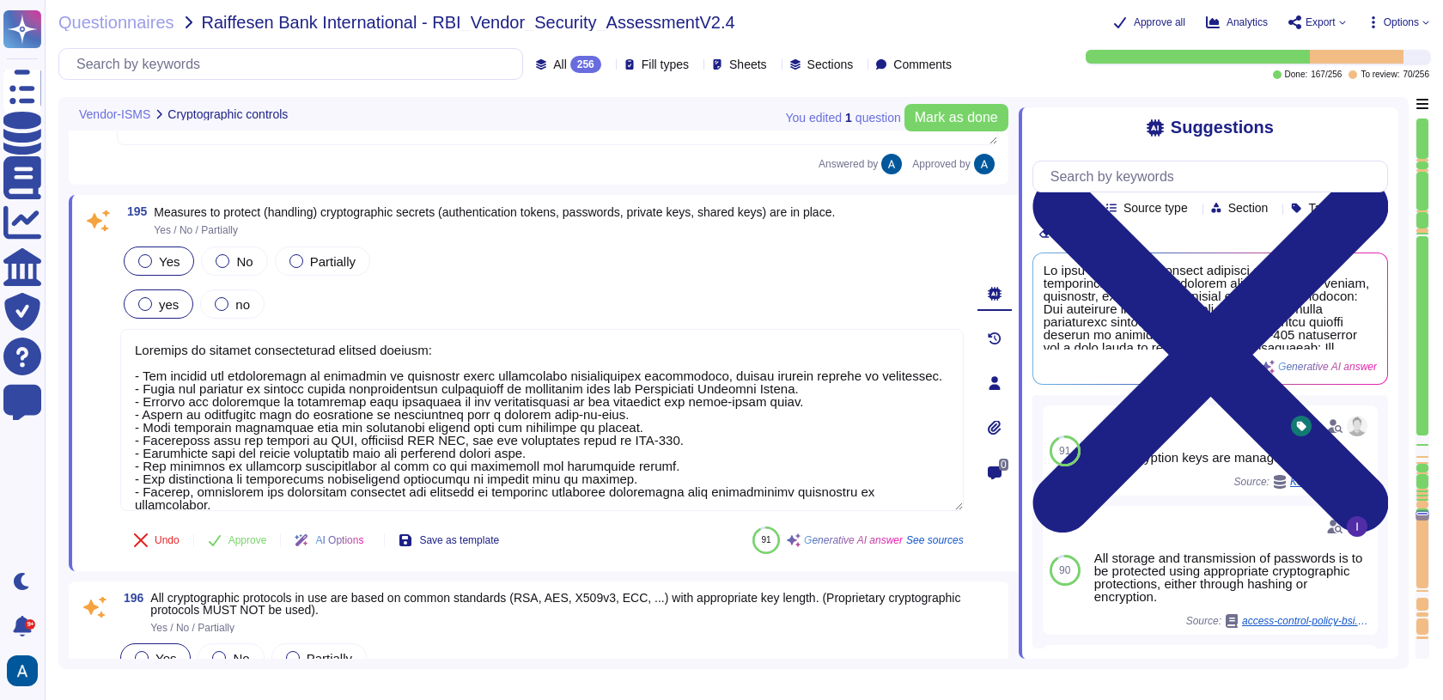
scroll to position [27, 0]
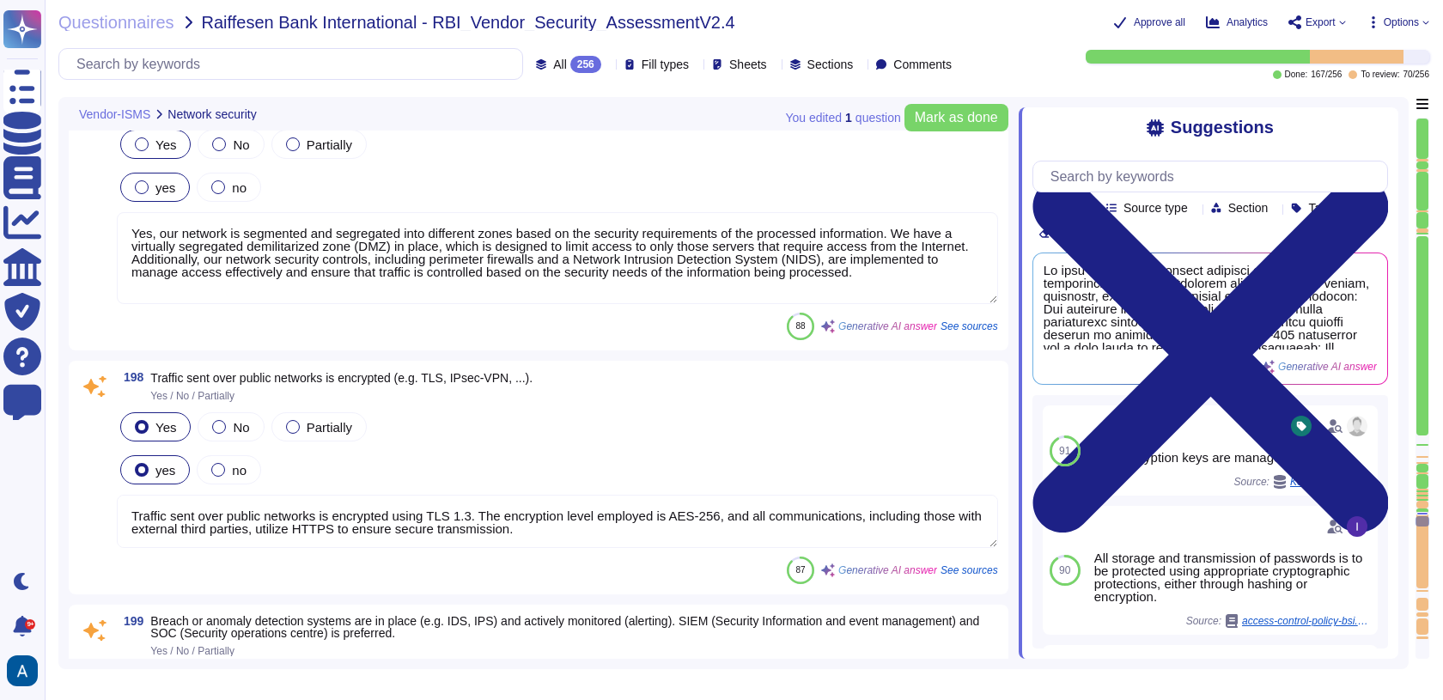
type textarea "Traffic sent over public networks is encrypted using TLS 1.3. The encryption le…"
type textarea "We have implemented several security measures for breach and anomaly detection,…"
type textarea "In the production environment, defined rules and configurations must be enforce…"
type textarea "Access to program source code and associated items is strictly controlled to pr…"
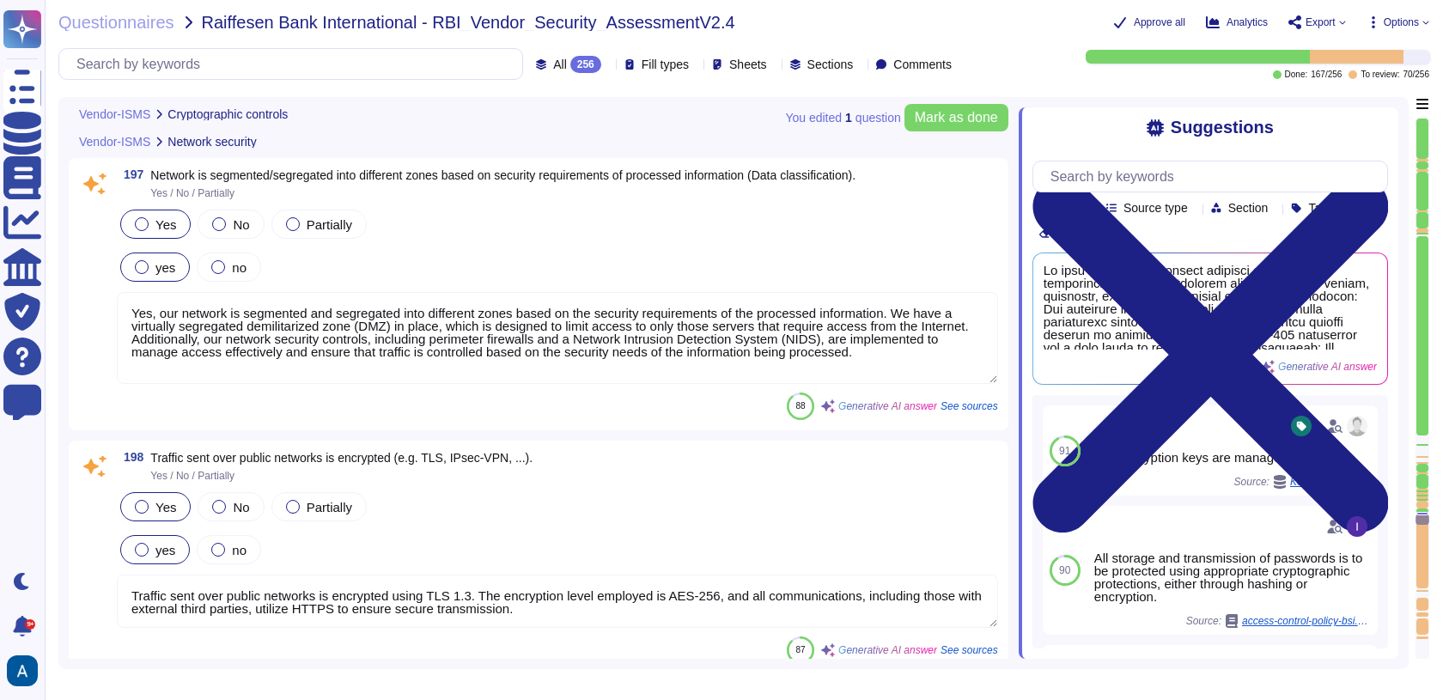
type textarea "Measures to protect cryptographic secrets include: - All storage and transmissi…"
type textarea "All cryptographic protocols in use are based on common standards, specifically …"
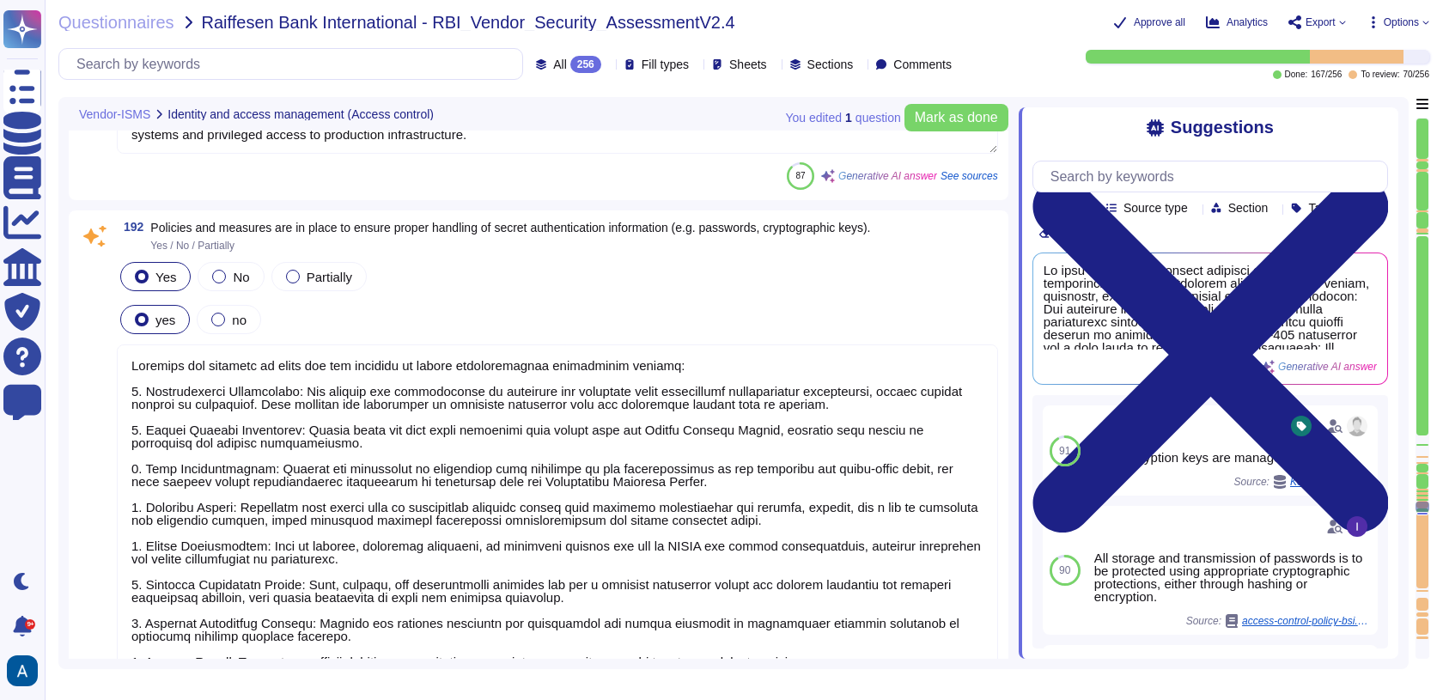
type textarea "Colossyan Inc has implemented several measures for the management of privileged…"
type textarea "Yes, two-factor authentication, specifically Multi-Factor Authentication (MFA),…"
type textarea "Policies and measures in place for the handling of secret authentication inform…"
type textarea "Data in transit is protected using TLS 1.3, ensuring secure transmission. The e…"
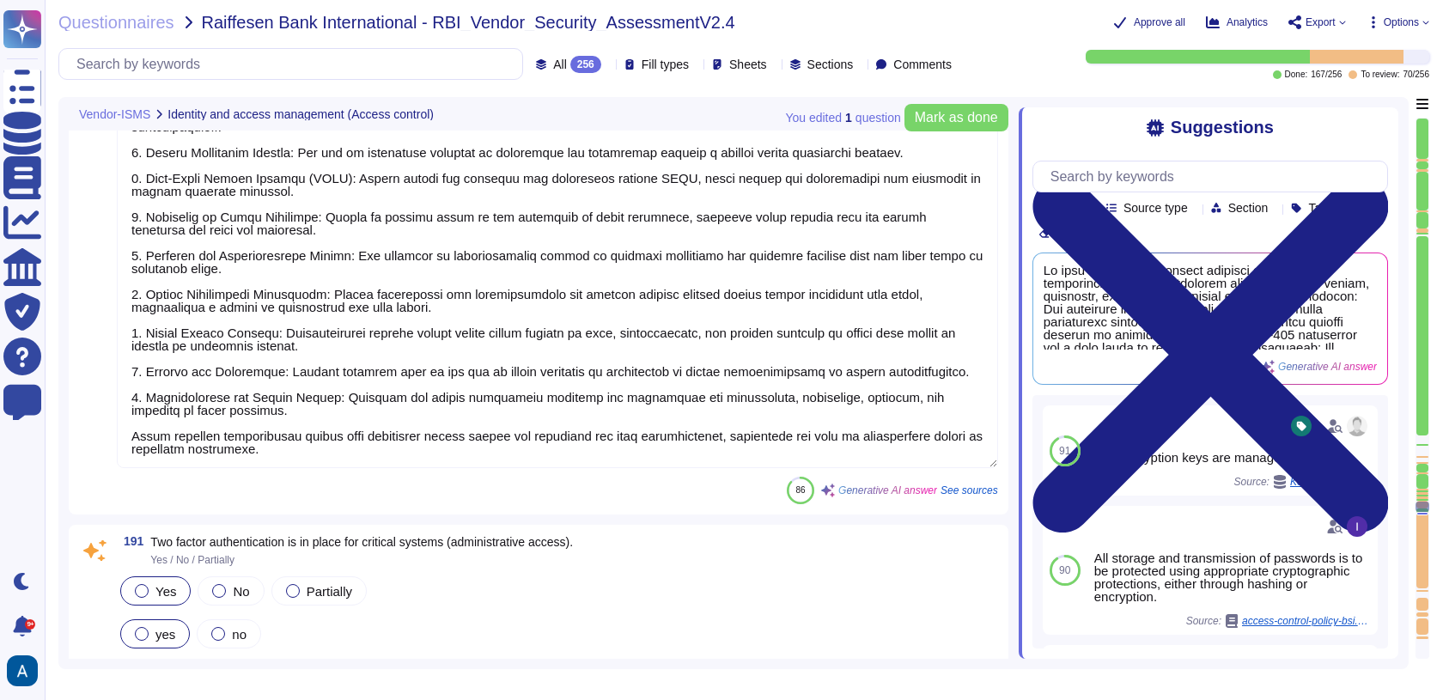
type textarea "The vendor has established identity and access management policies and procedur…"
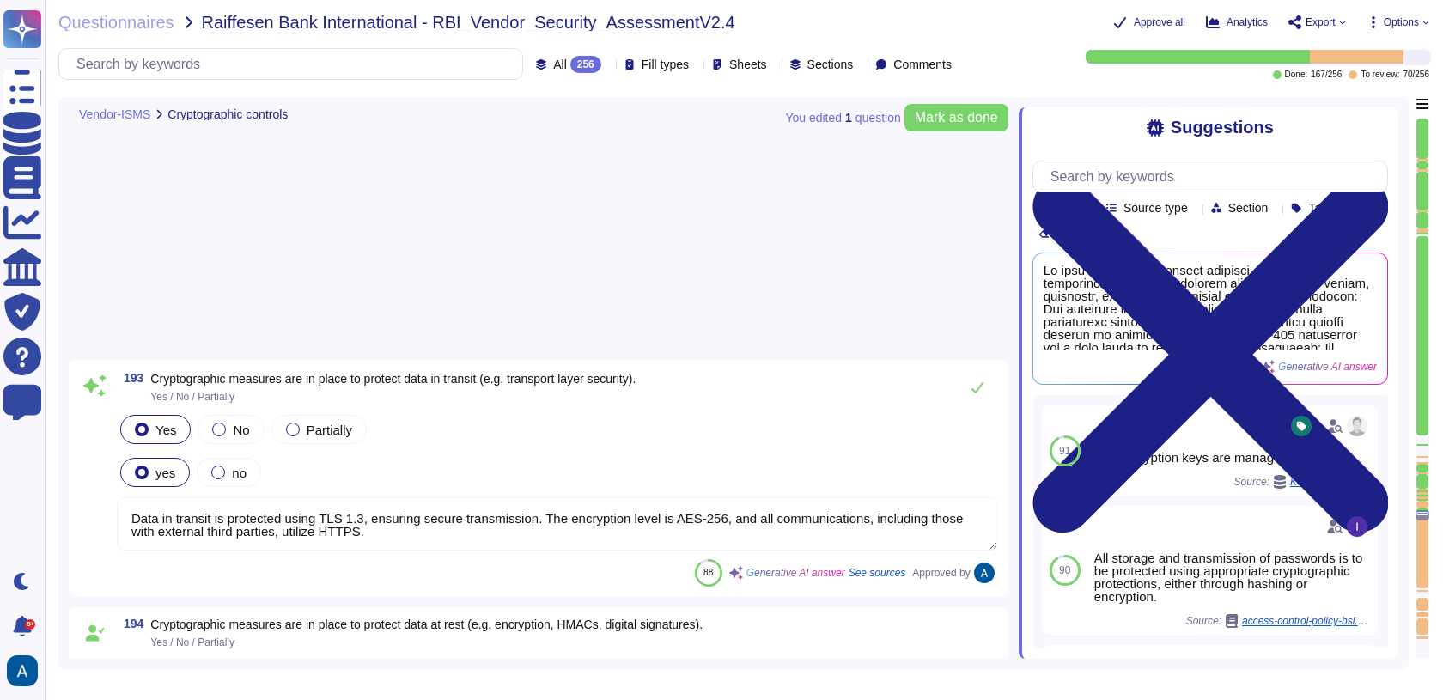
type textarea "Data in transit is protected using TLS 1.3, ensuring secure transmission. The e…"
type textarea "Measures to protect cryptographic secrets include: - All storage and transmissi…"
type textarea "All cryptographic protocols in use are based on common standards, specifically …"
type textarea "Yes, our network is segmented and segregated into different zones based on the …"
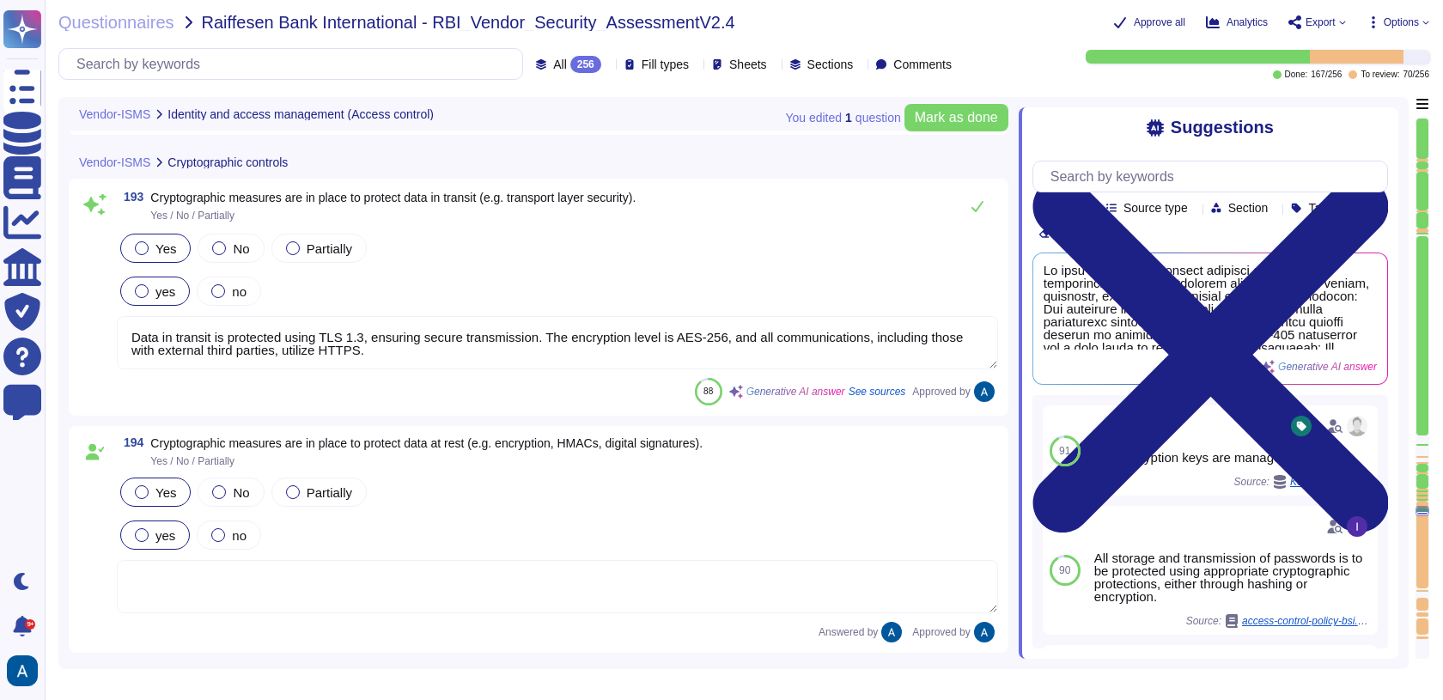
type textarea "Policies and measures in place for the handling of secret authentication inform…"
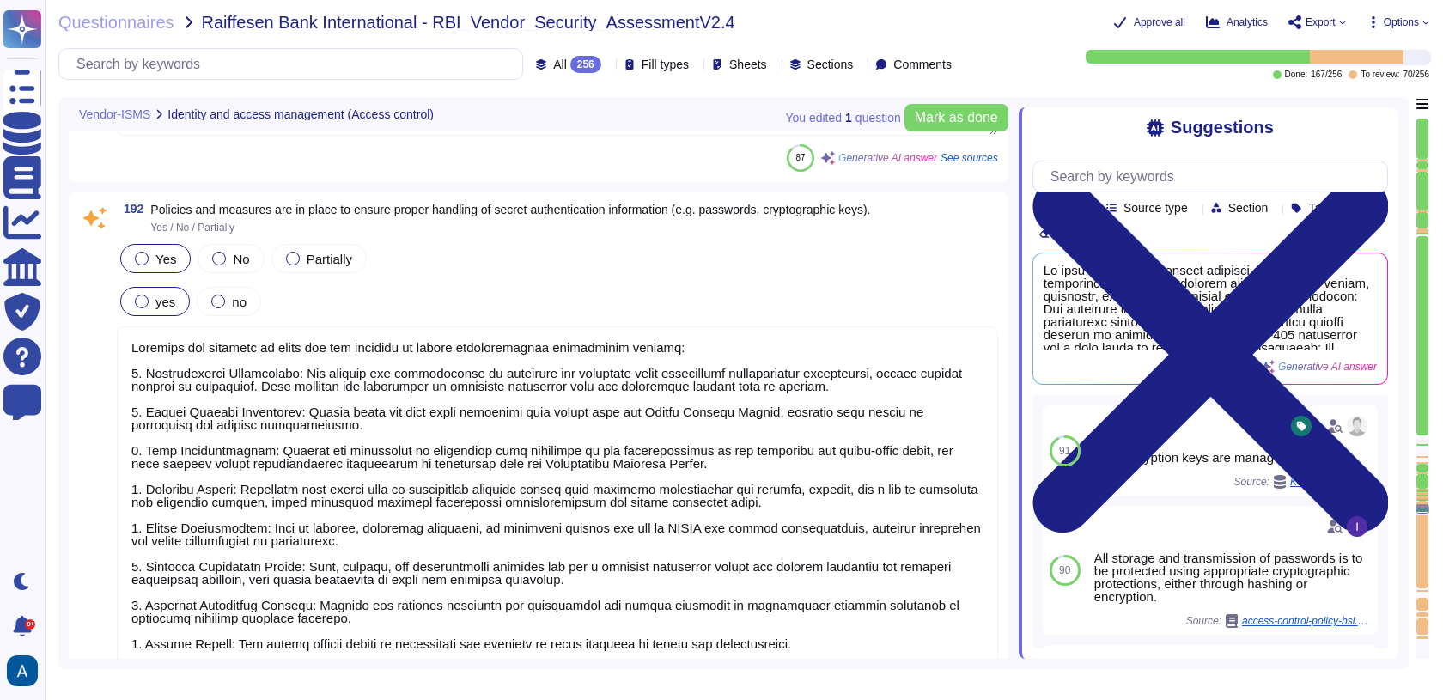
type textarea "Colossyan Inc has implemented several measures for the management of privileged…"
type textarea "Yes, two-factor authentication, specifically Multi-Factor Authentication (MFA),…"
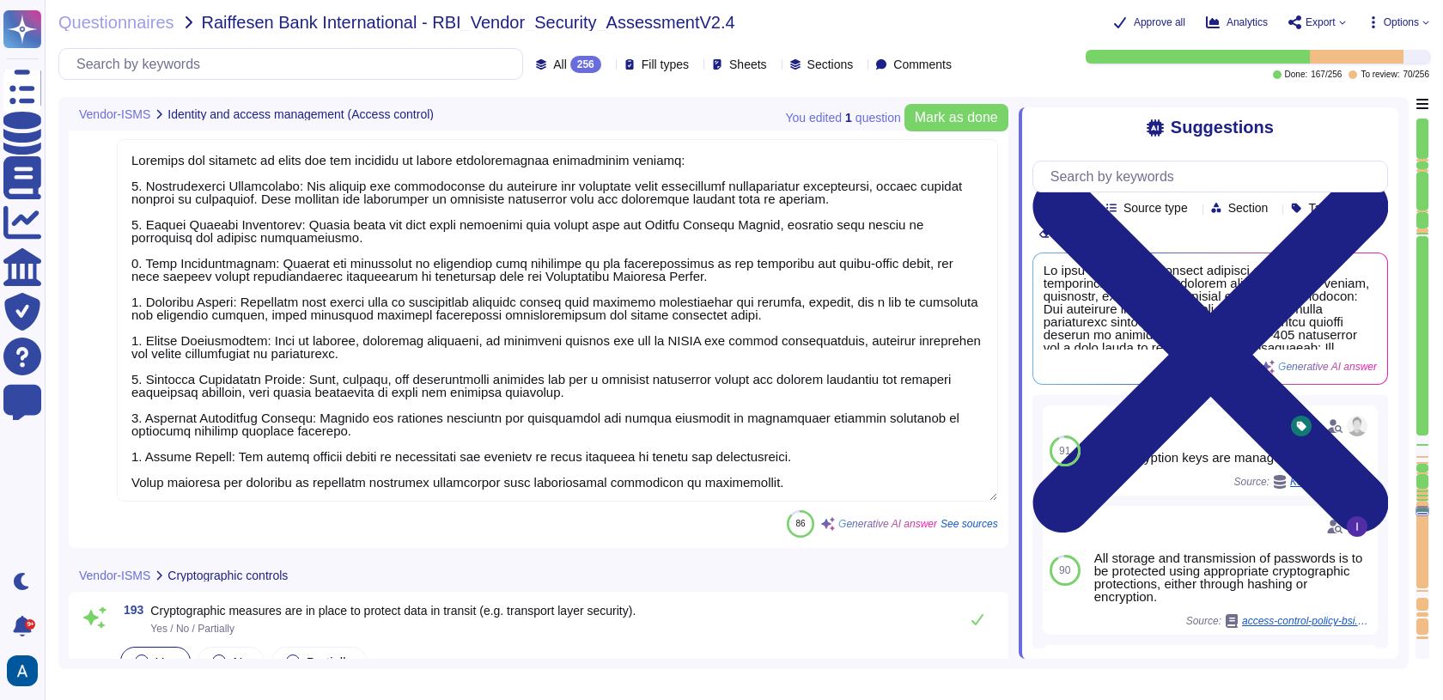
type textarea "Measures to protect cryptographic secrets include: - All storage and transmissi…"
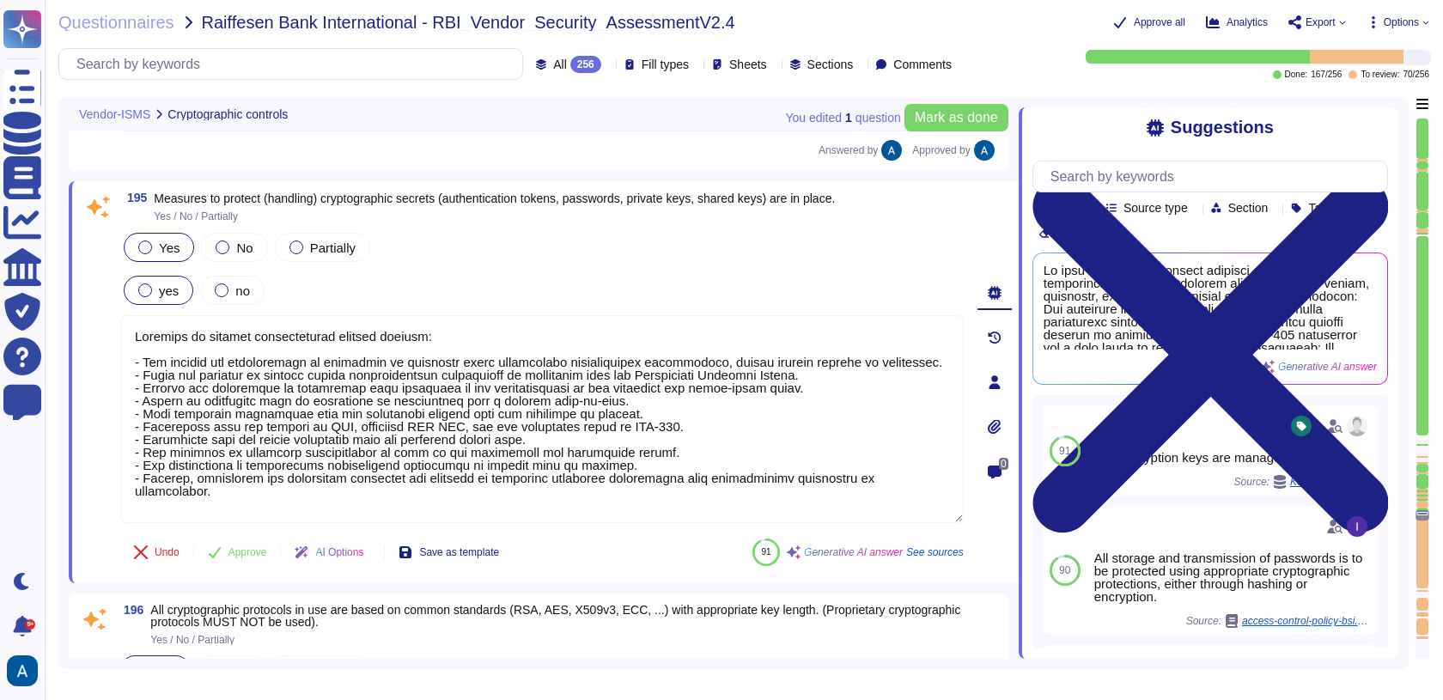
type textarea "All cryptographic protocols in use are based on common standards, specifically …"
type textarea "Yes, our network is segmented and segregated into different zones based on the …"
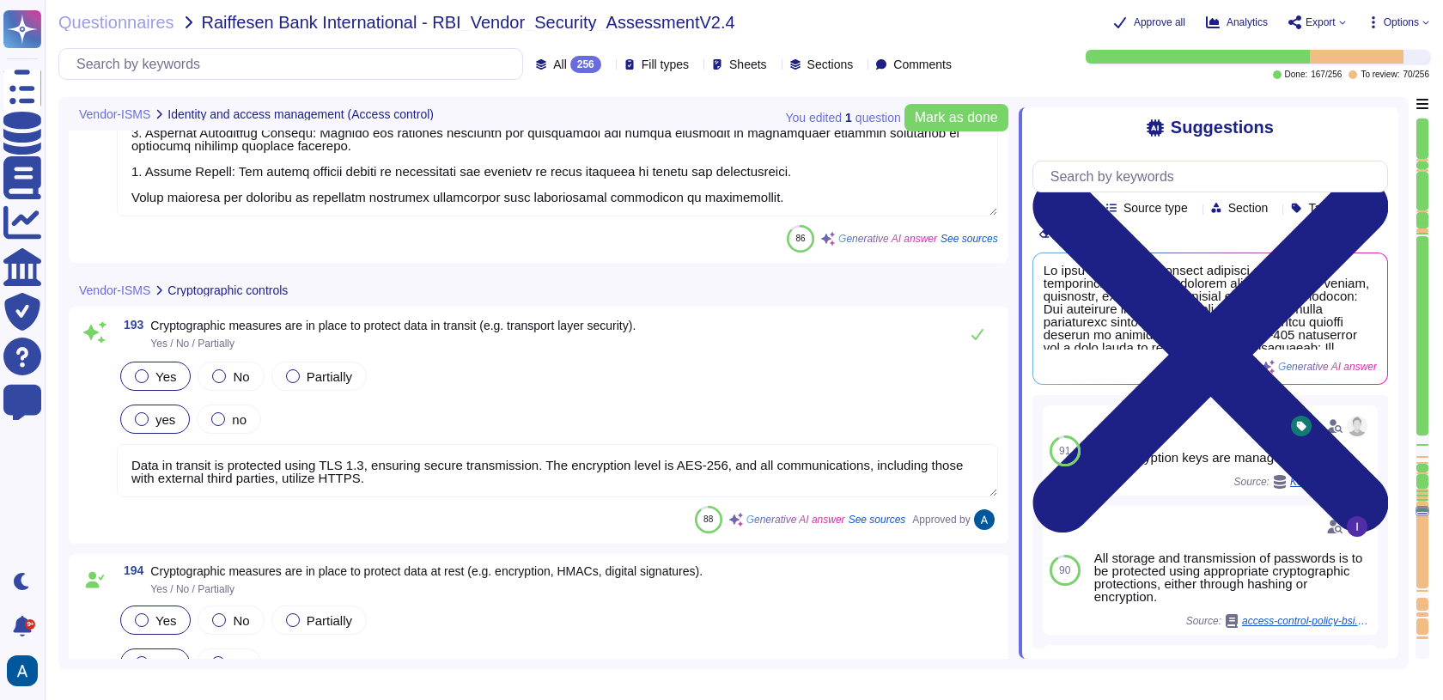
type textarea "Policies and measures in place for the handling of secret authentication inform…"
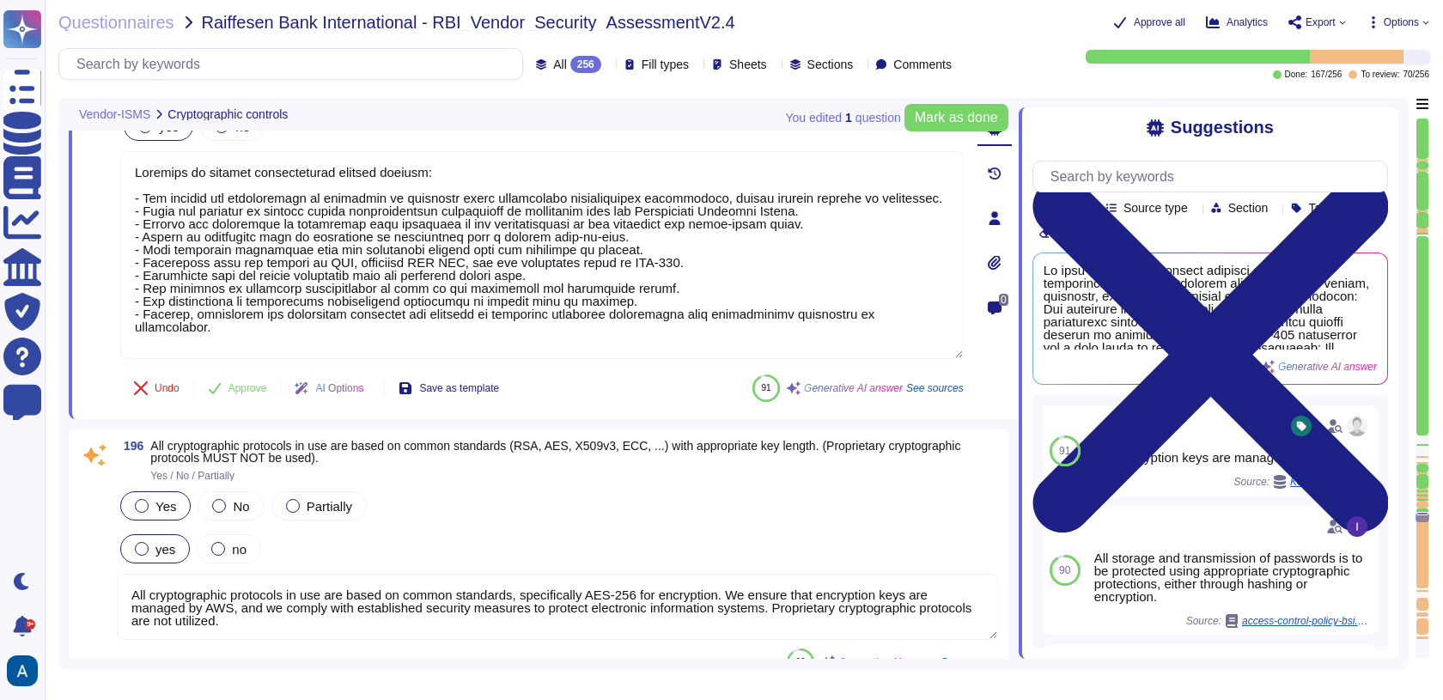
type textarea "Yes, our network is segmented and segregated into different zones based on the …"
type textarea "Traffic sent over public networks is encrypted using TLS 1.3. The encryption le…"
click at [1424, 489] on div at bounding box center [1423, 490] width 12 height 2
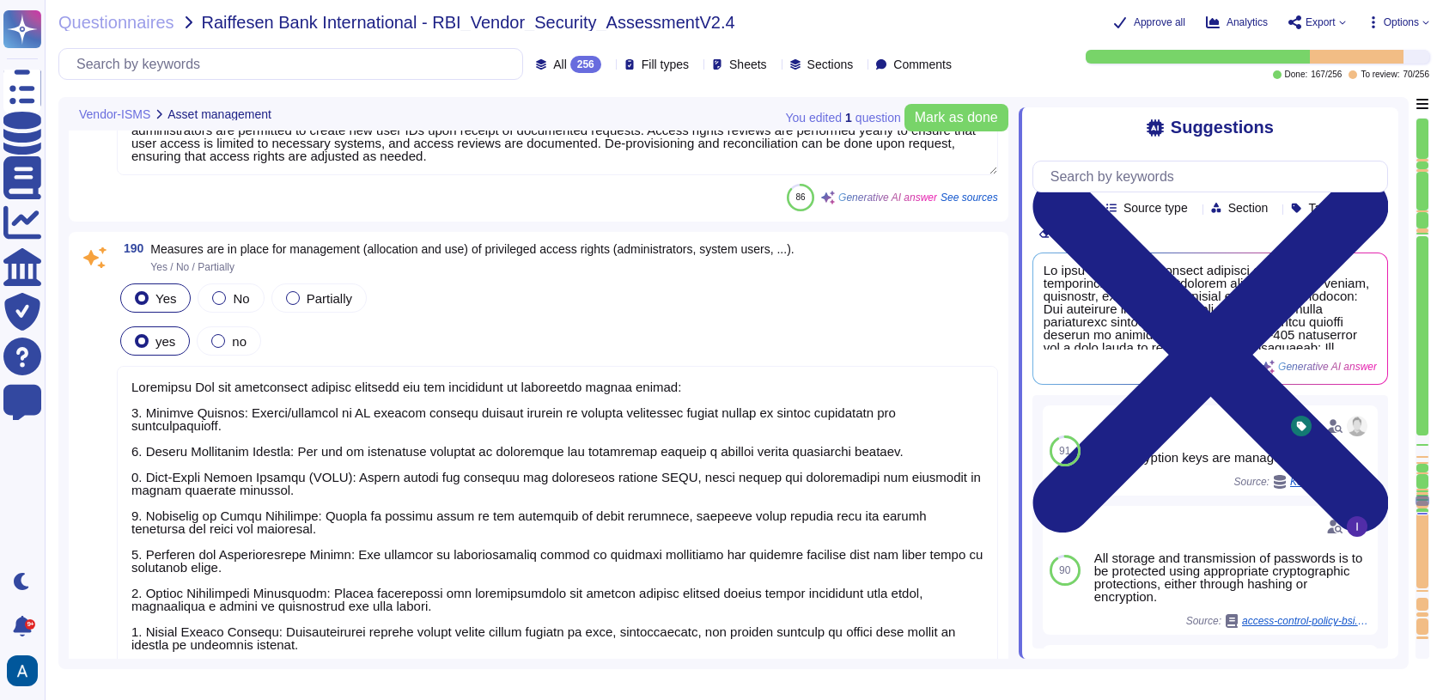
type textarea "Yes"
type textarea "Colossyan has implemented two data classifications, each designated by a specif…"
type textarea "The vendor has established identity and access management policies and procedur…"
type textarea "Colossyan Inc has implemented several measures for the management of privileged…"
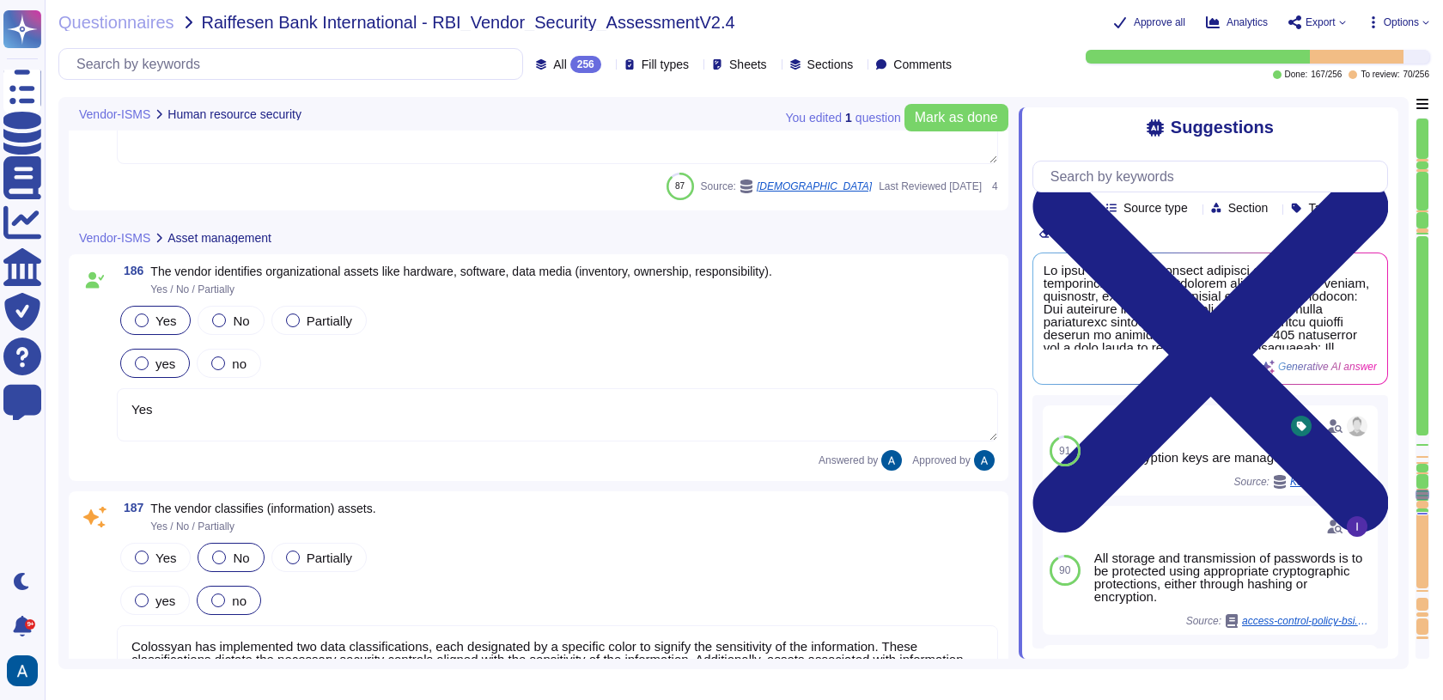
type textarea "Yes"
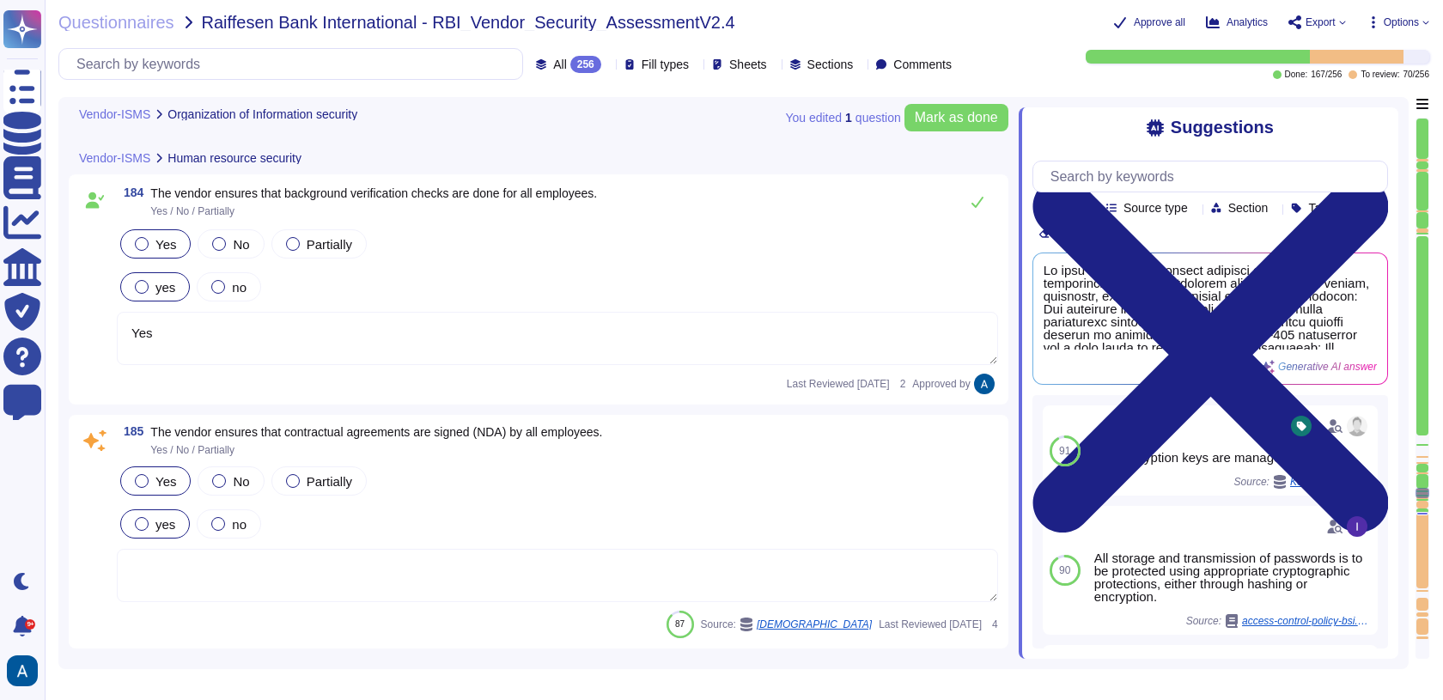
type textarea "Yes"
type textarea "Colossyan Inc may decide to accept and monitor the risk at the present time. Th…"
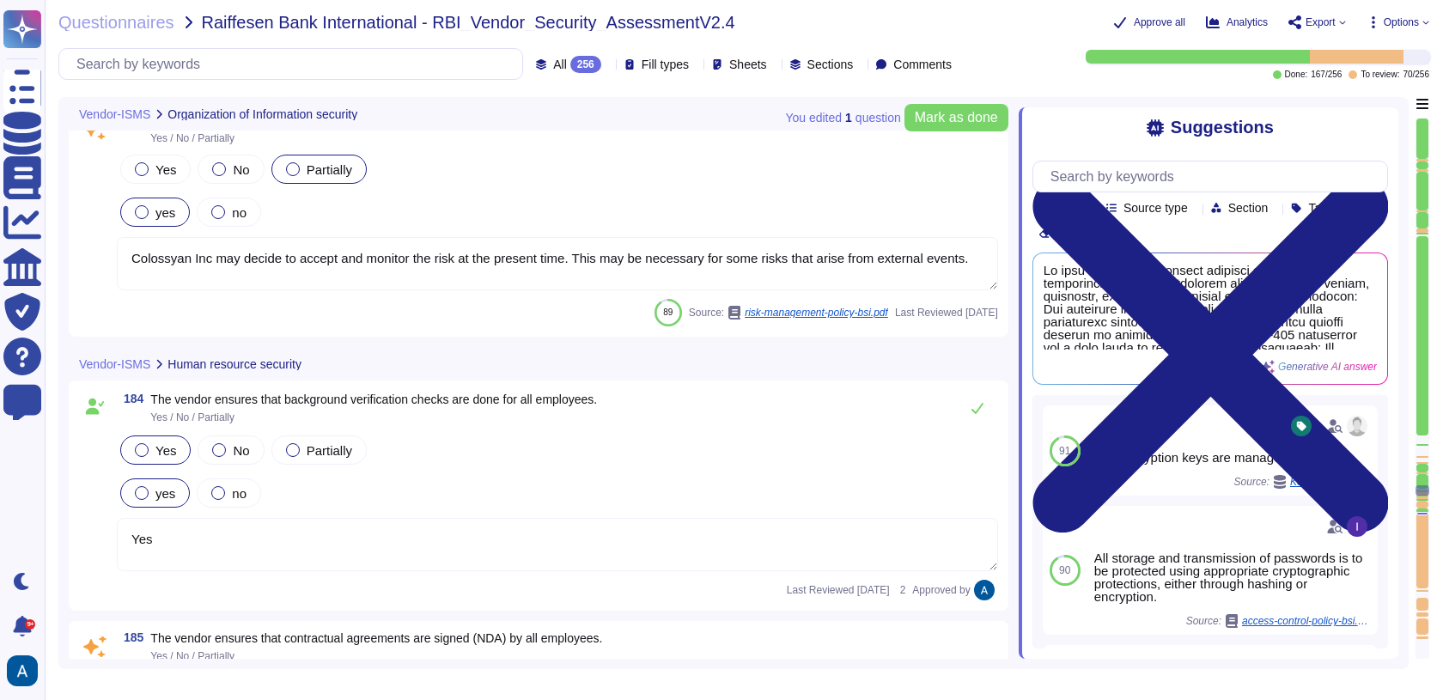
type textarea "Yes"
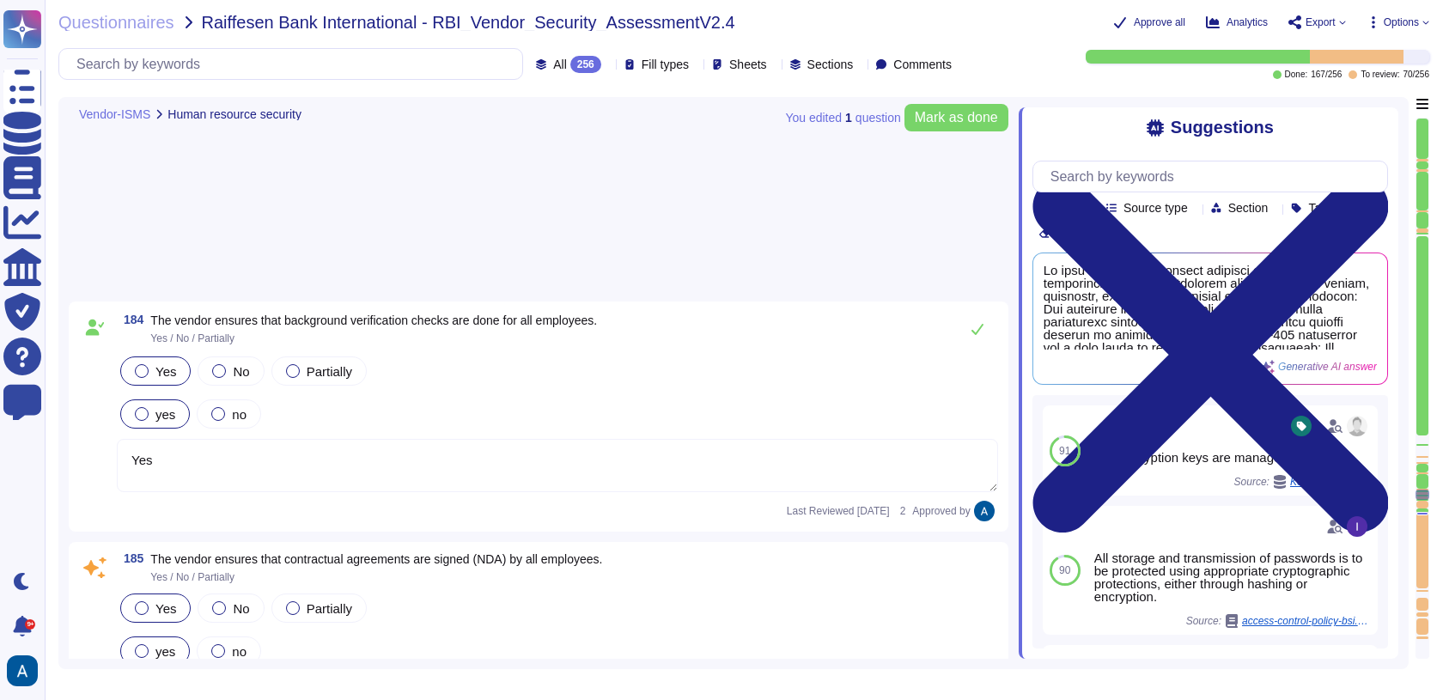
type textarea "Colossyan has implemented two data classifications, each designated by a specif…"
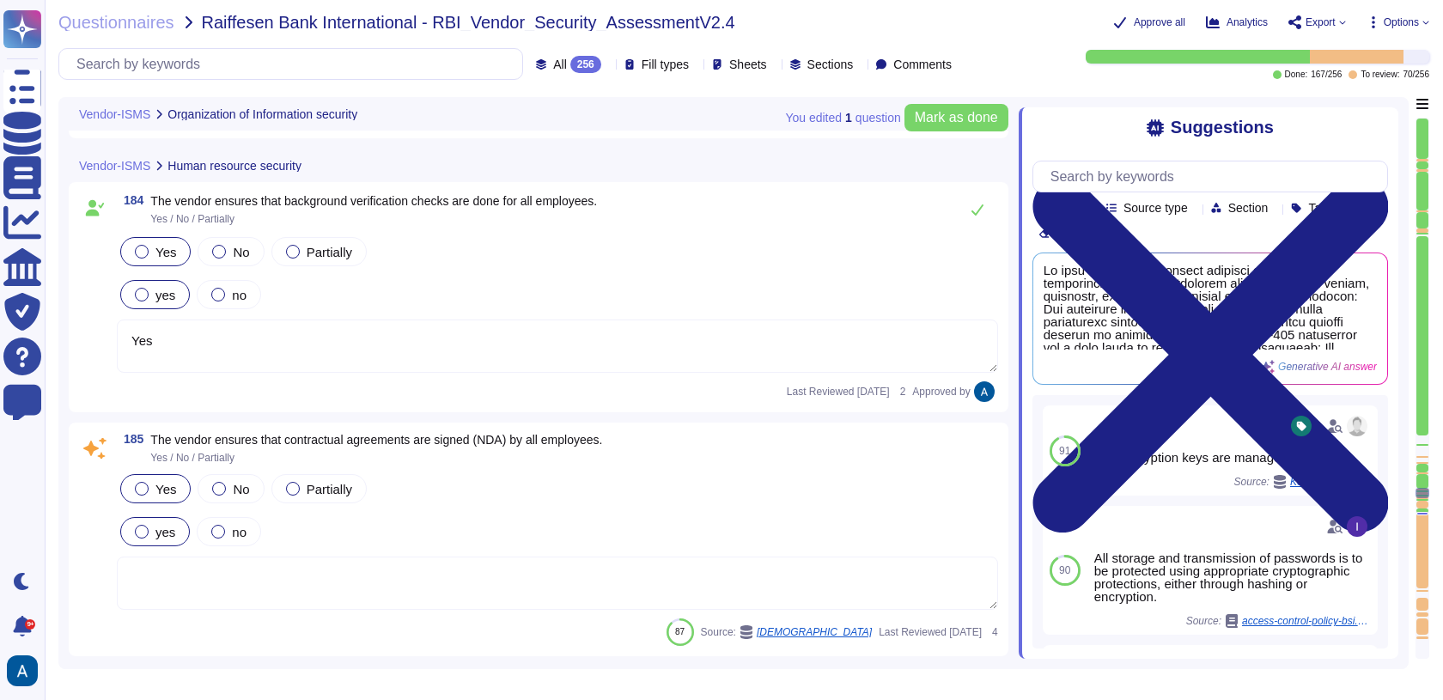
type textarea "Yes"
type textarea "Colossyan Inc may decide to accept and monitor the risk at the present time. Th…"
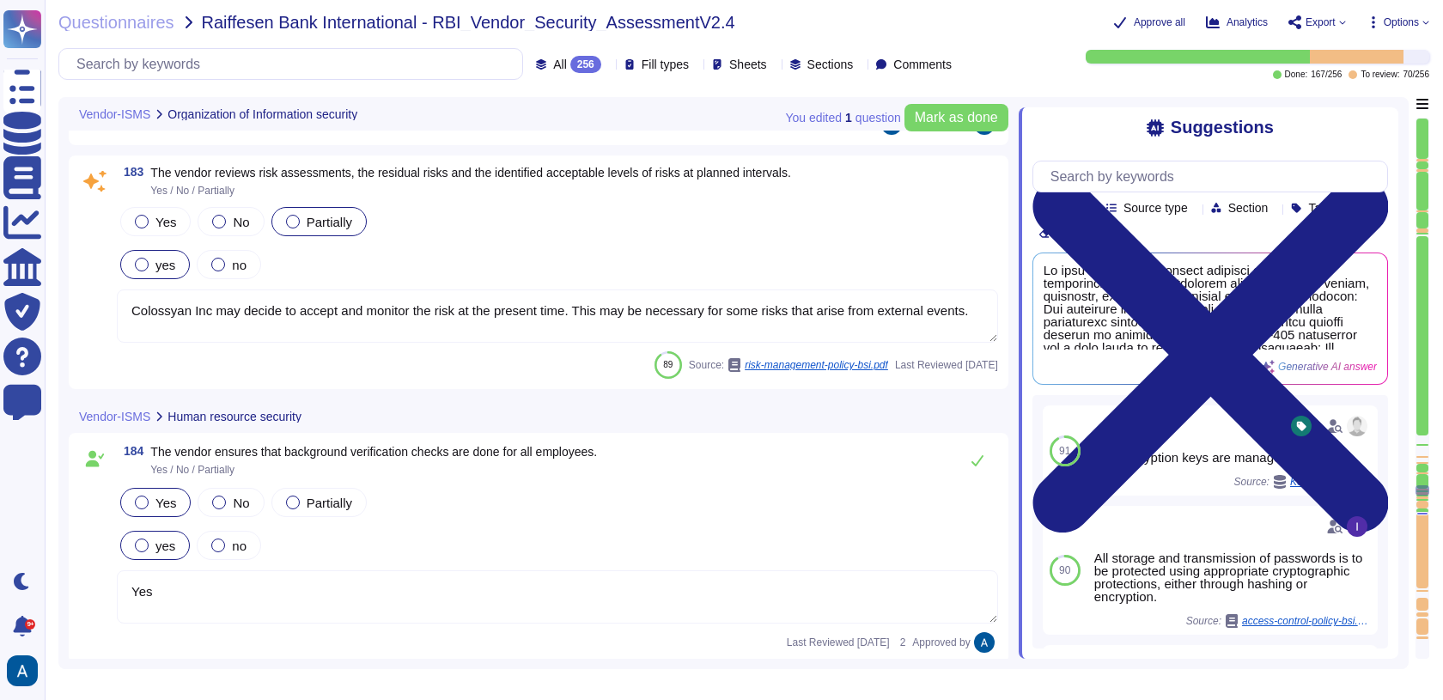
click at [1425, 494] on div at bounding box center [1423, 490] width 14 height 10
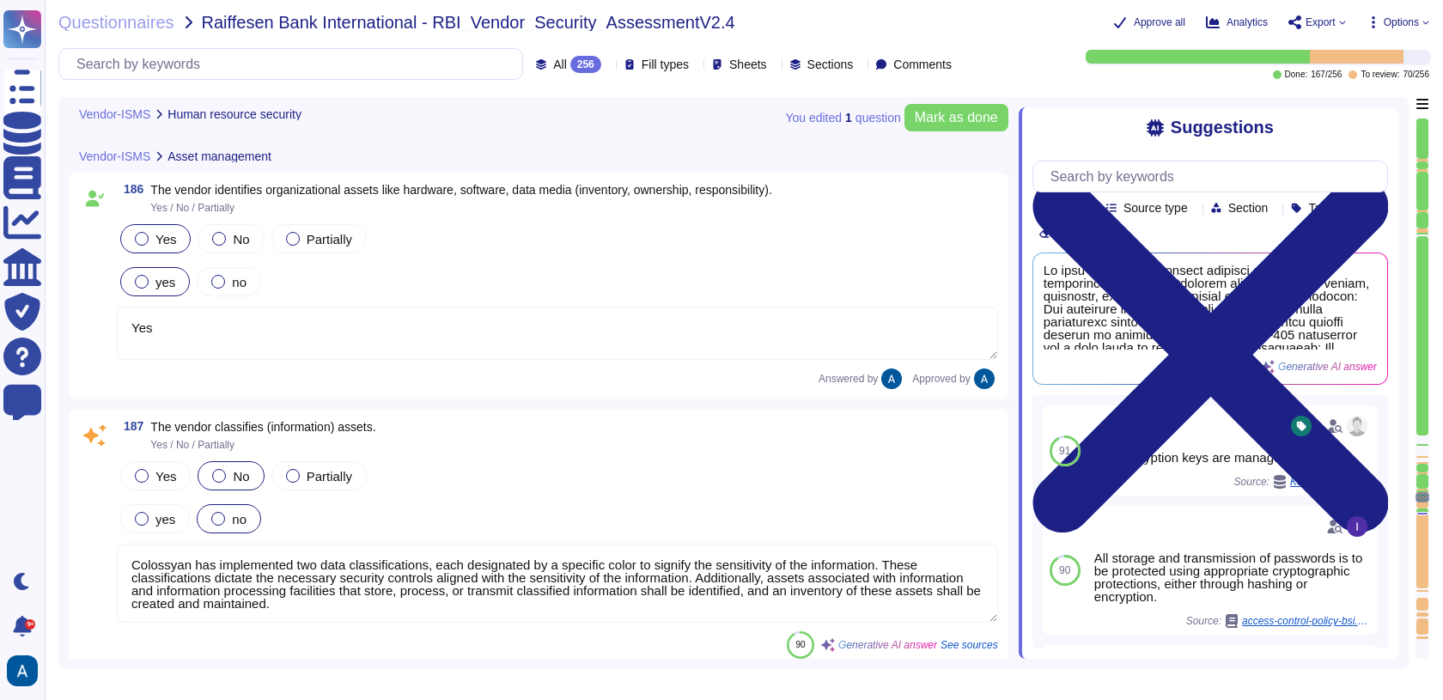
type textarea "The vendor has established identity and access management policies and procedur…"
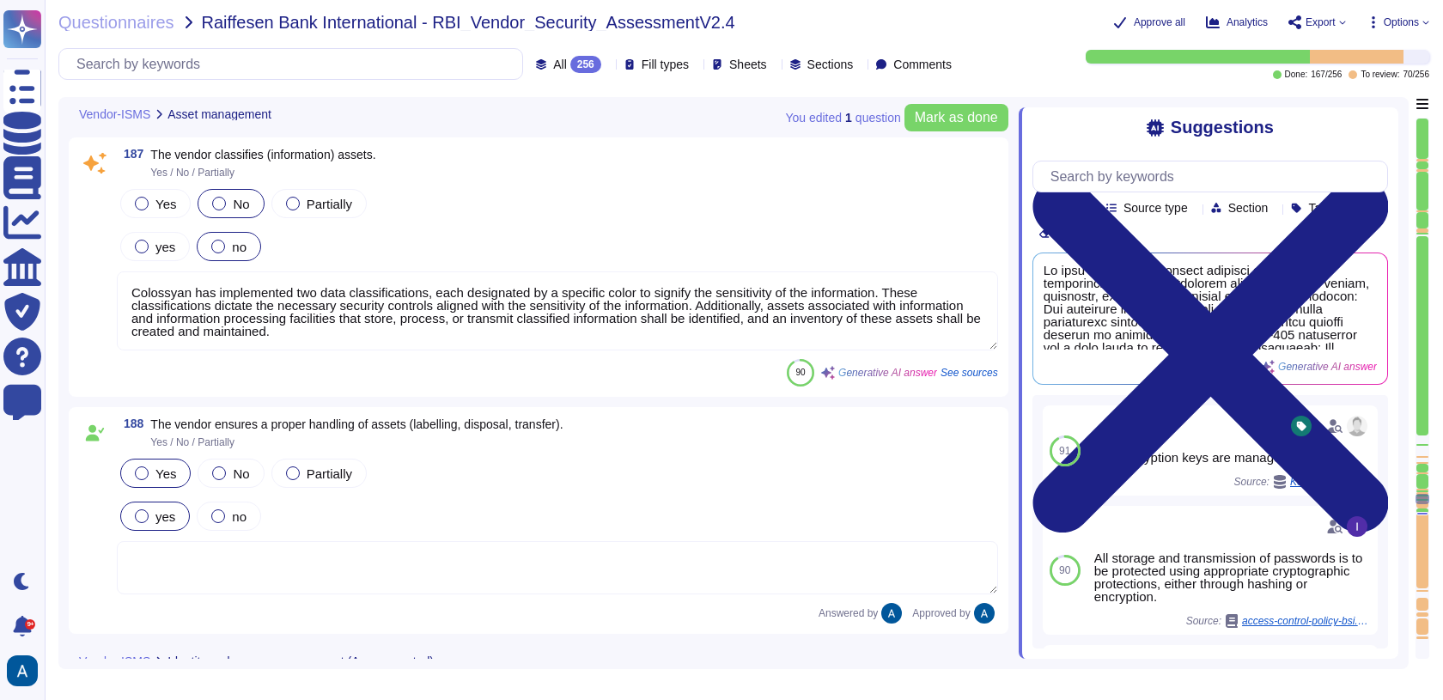
type textarea "Colossyan Inc has implemented several measures for the management of privileged…"
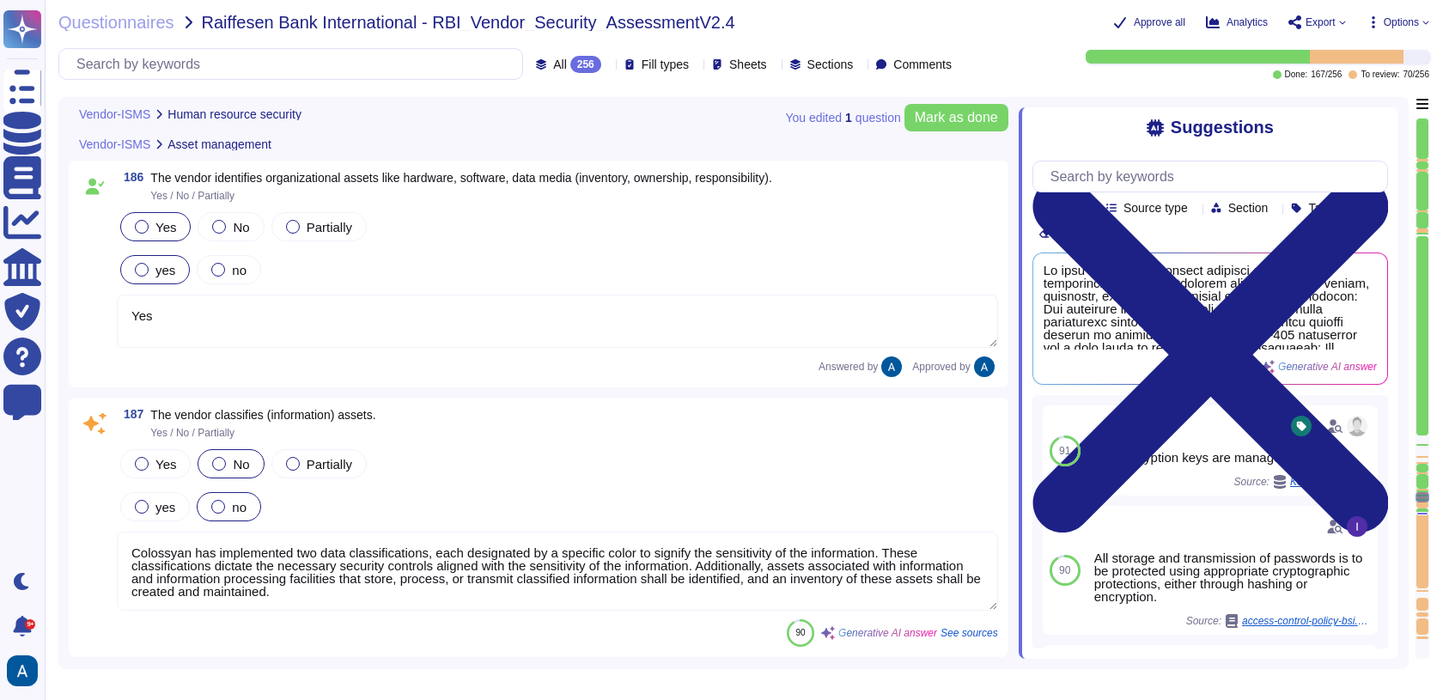
type textarea "Yes"
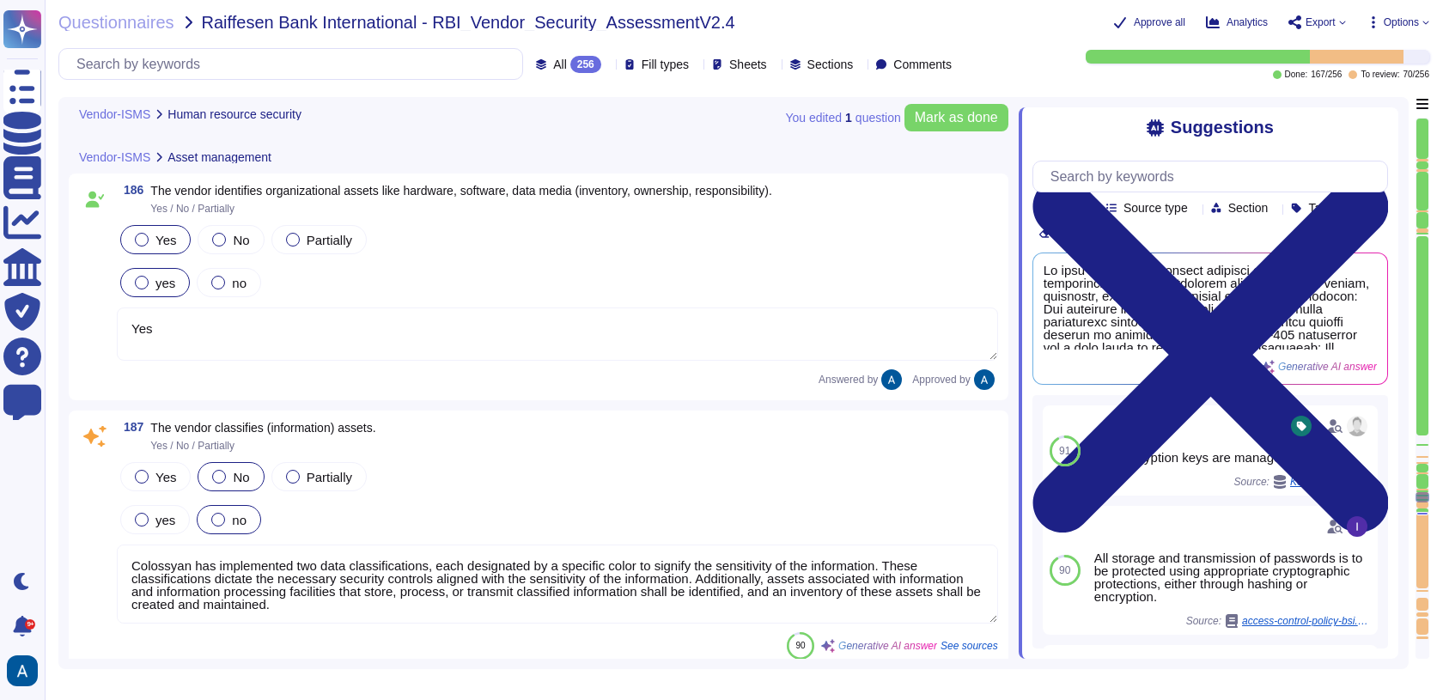
scroll to position [30250, 0]
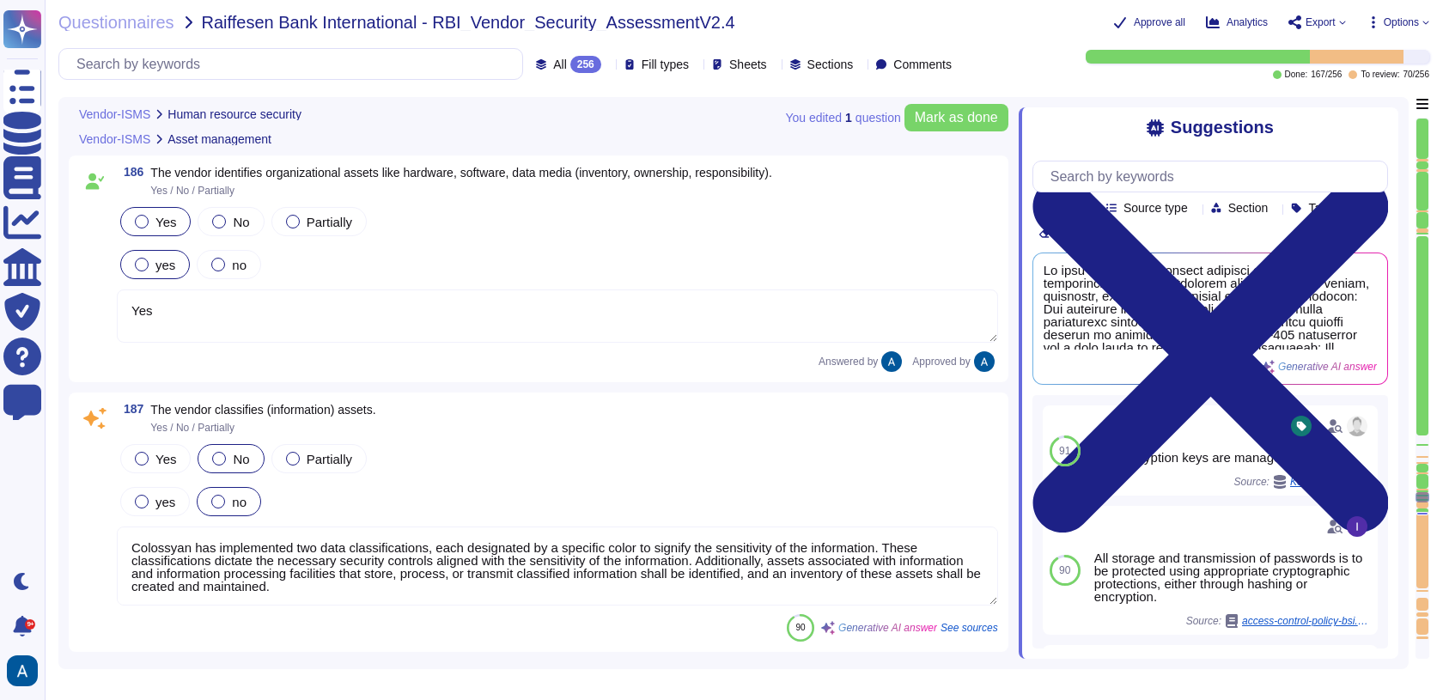
click at [752, 527] on textarea "Colossyan has implemented two data classifications, each designated by a specif…" at bounding box center [558, 566] width 882 height 79
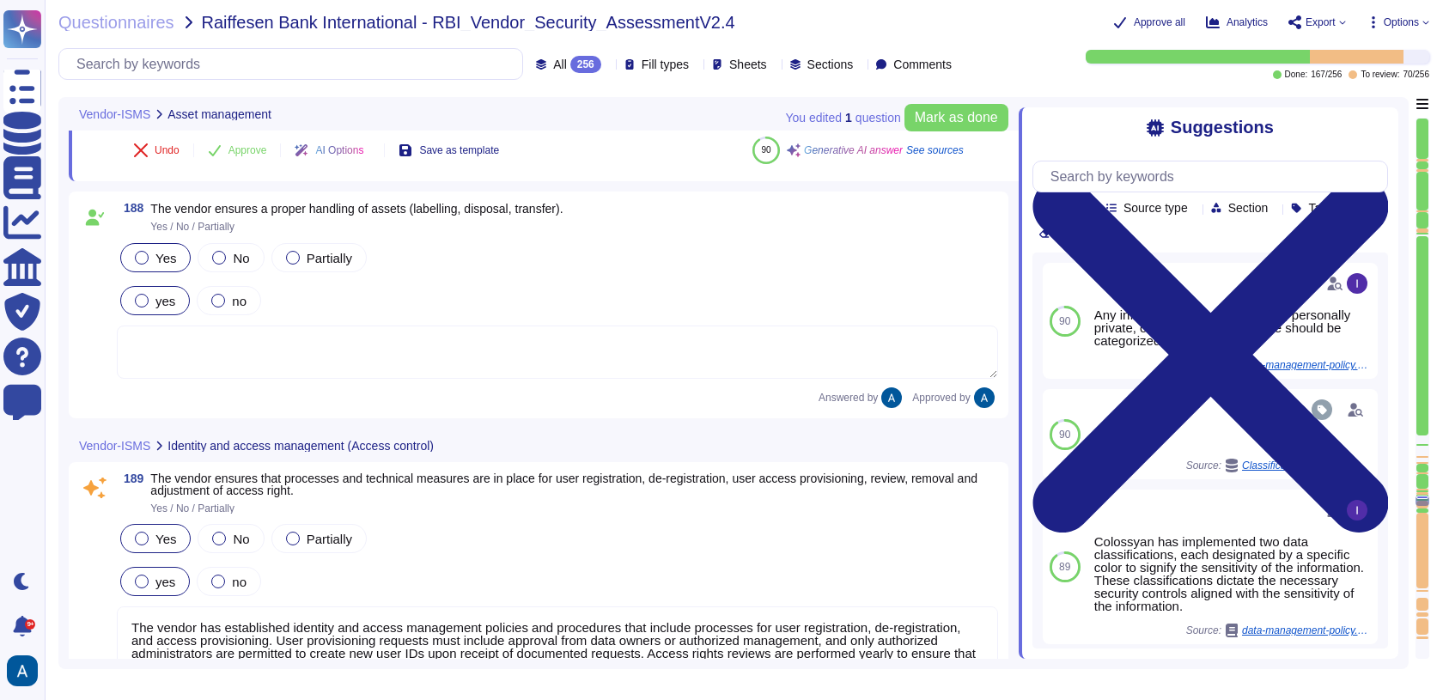
type textarea "Colossyan Inc has implemented several measures for the management of privileged…"
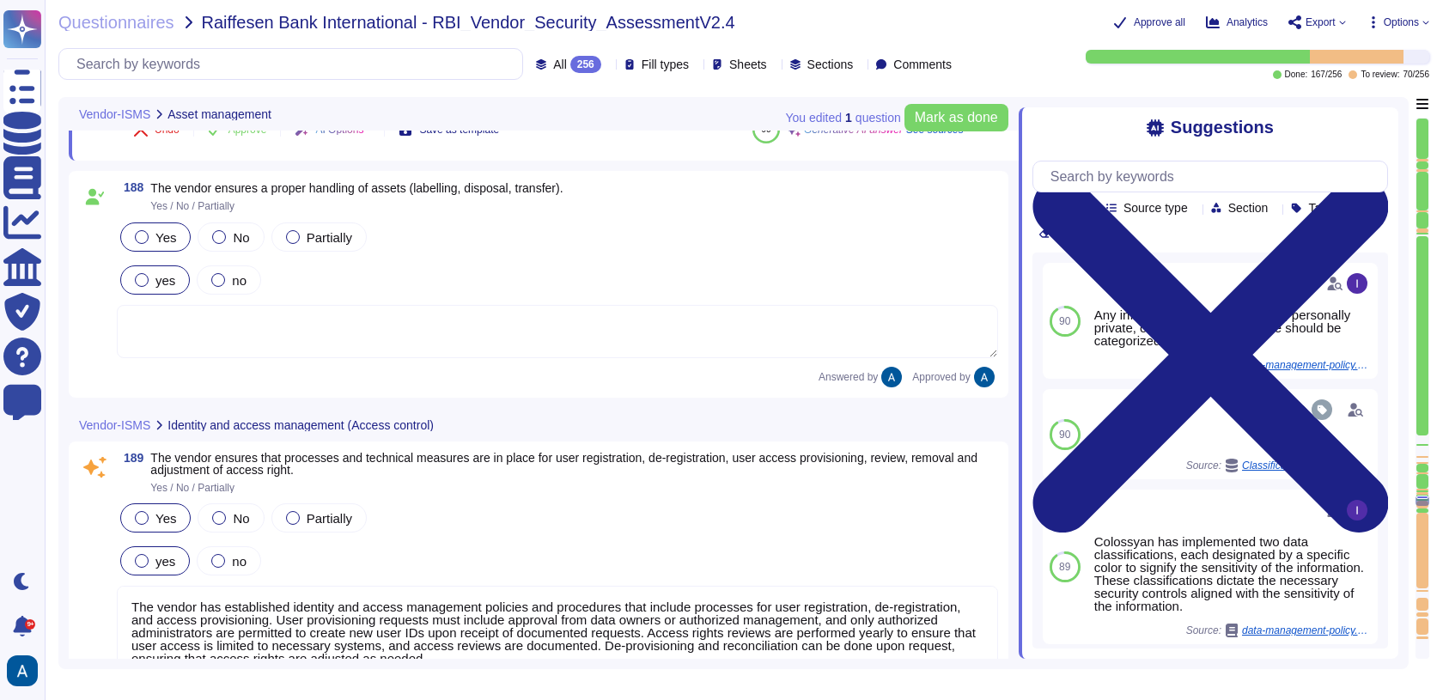
scroll to position [30761, 0]
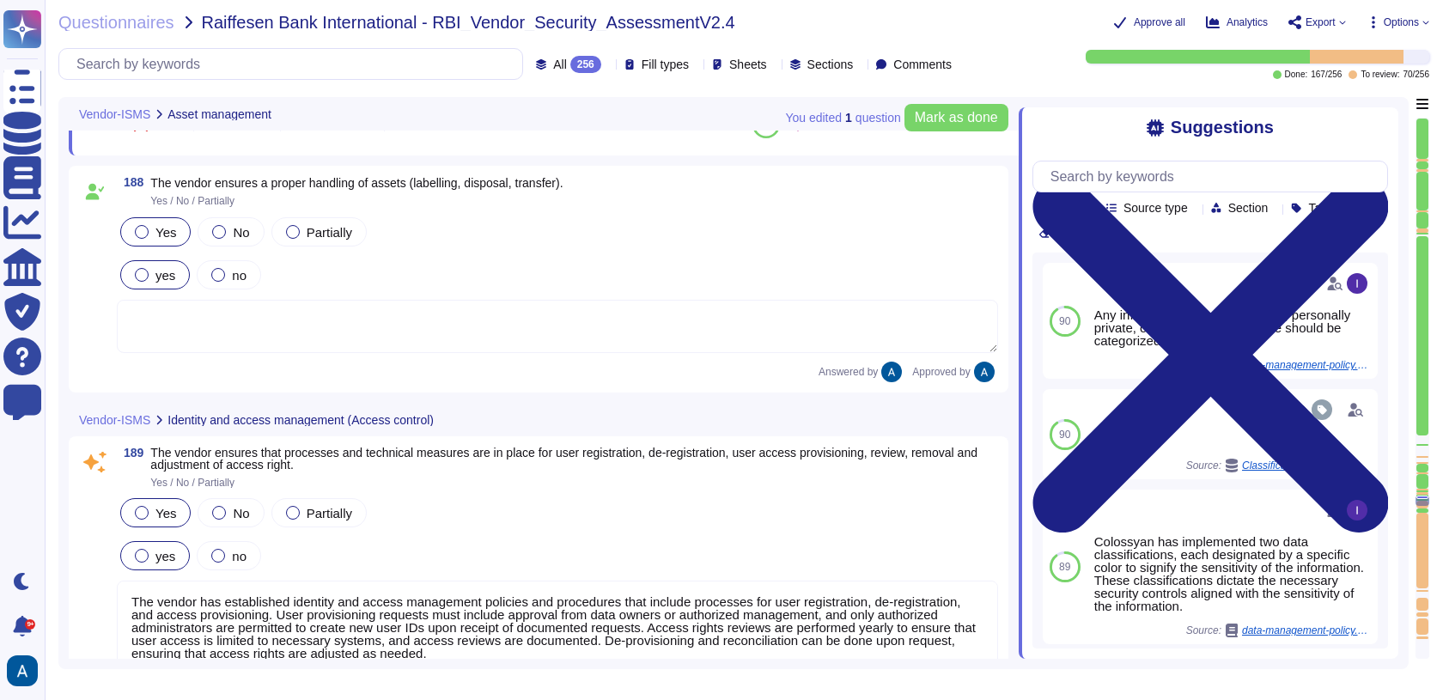
click at [680, 624] on textarea "The vendor has established identity and access management policies and procedur…" at bounding box center [558, 627] width 882 height 92
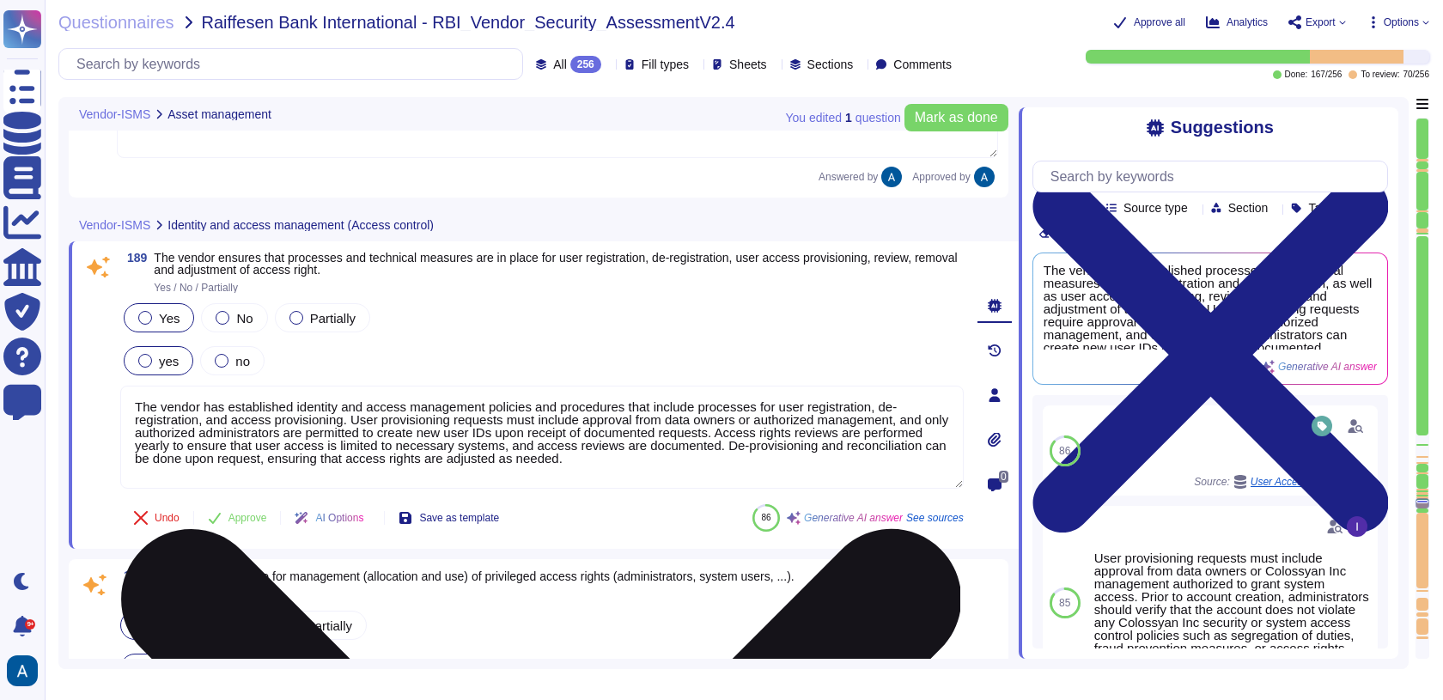
scroll to position [30927, 0]
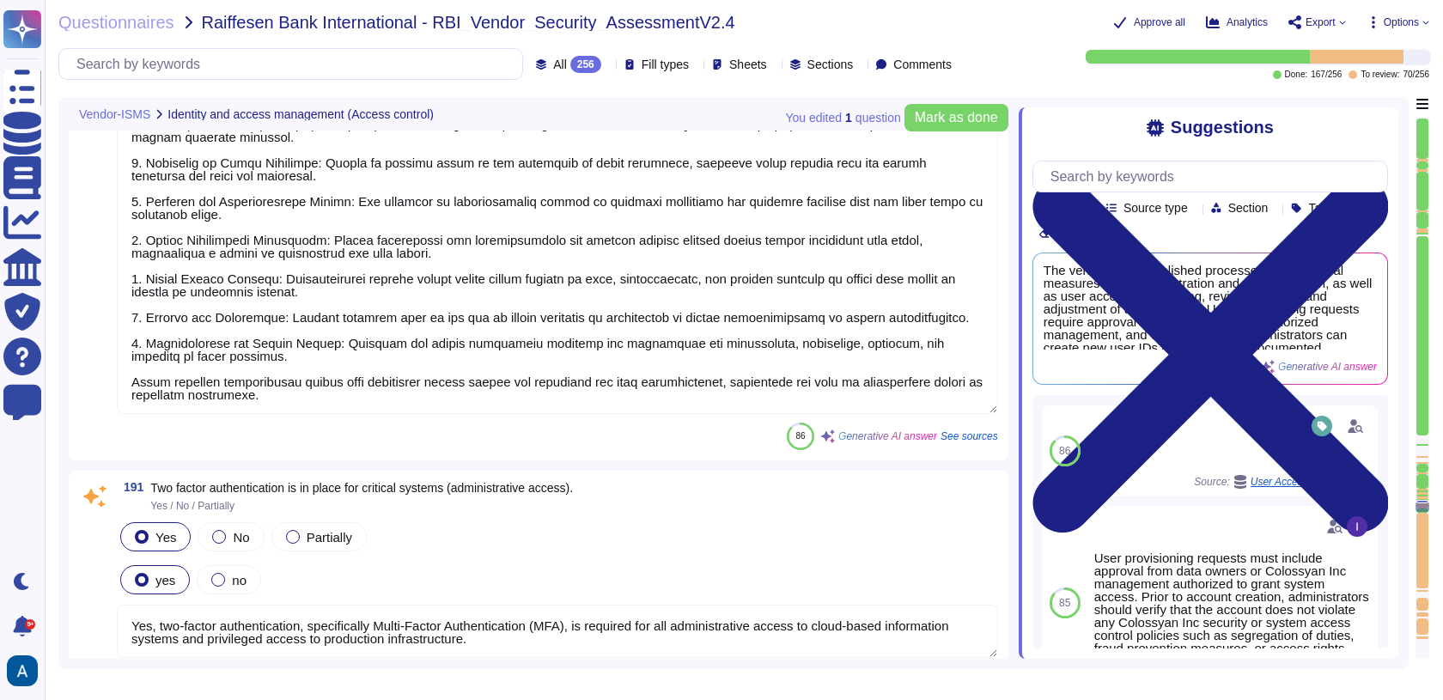
type textarea "Yes, two-factor authentication, specifically Multi-Factor Authentication (MFA),…"
type textarea "Policies and measures in place for the handling of secret authentication inform…"
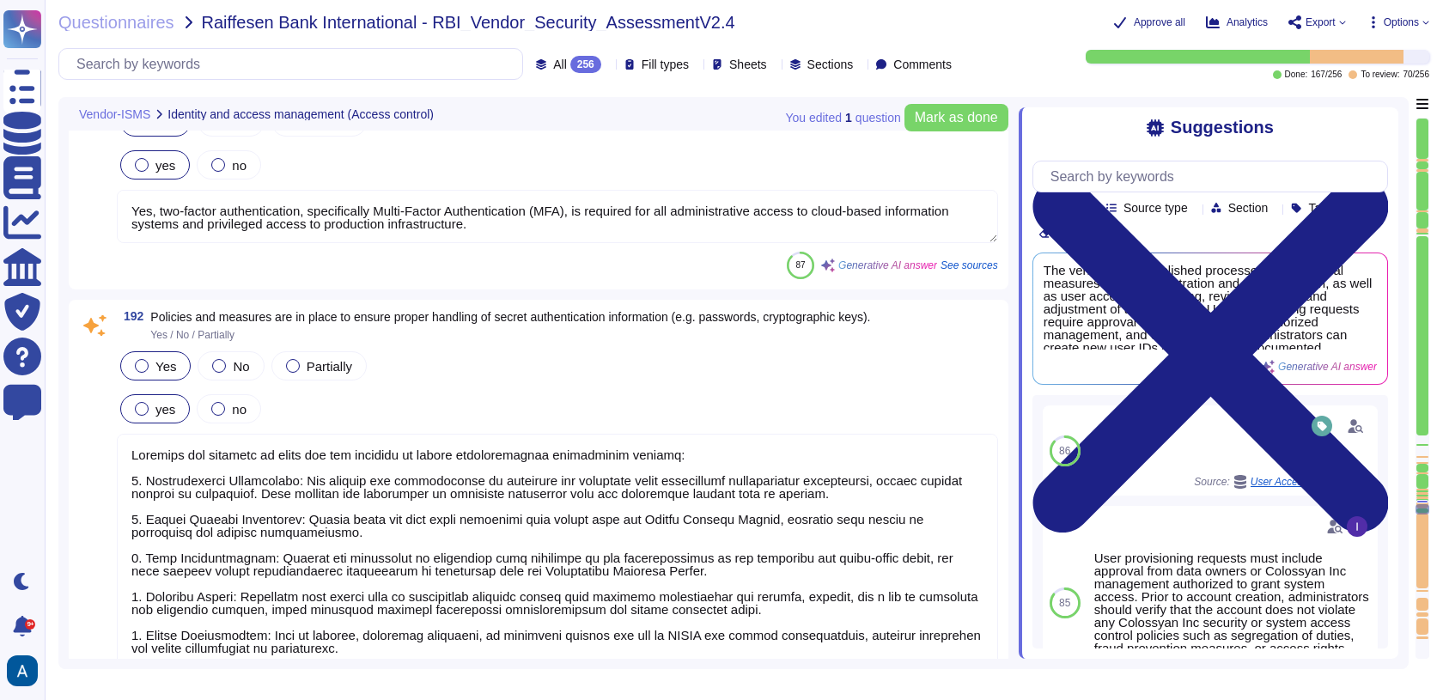
type textarea "Data in transit is protected using TLS 1.3, ensuring secure transmission. The e…"
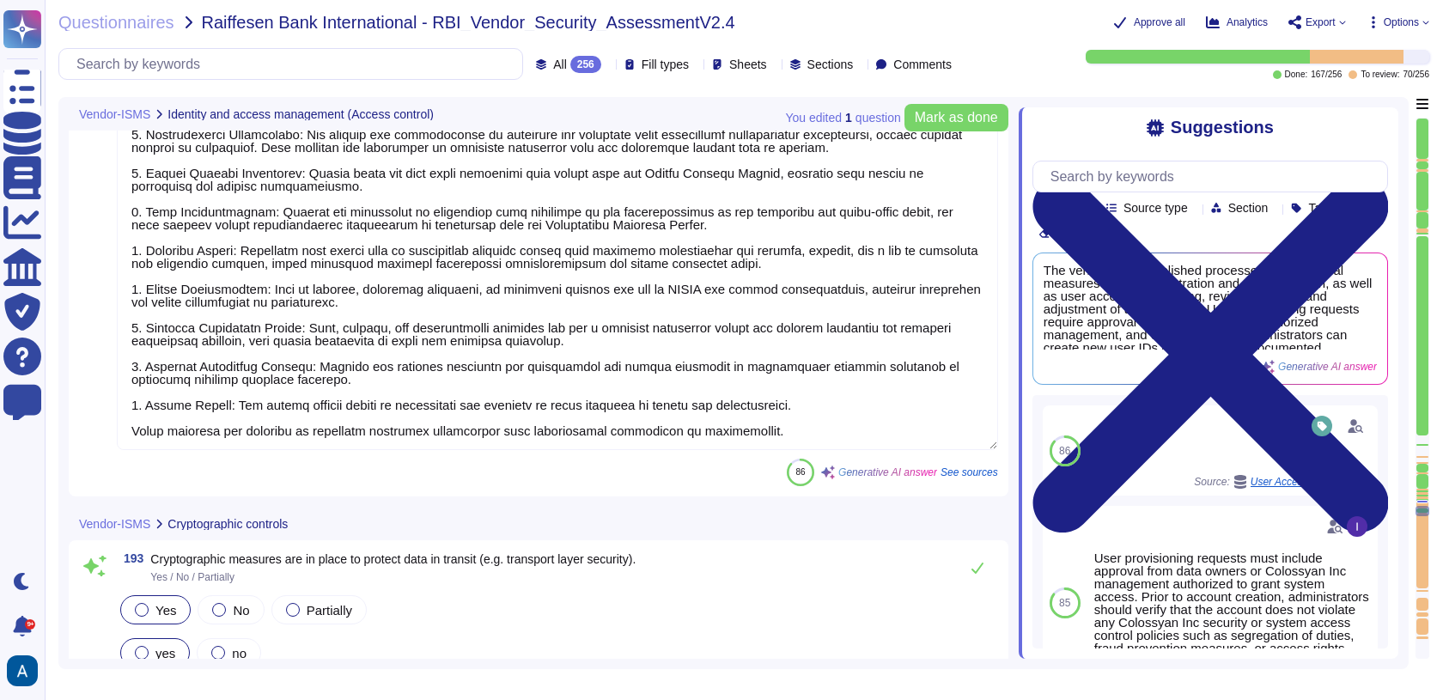
scroll to position [32308, 0]
type textarea "Measures to protect cryptographic secrets include: - All storage and transmissi…"
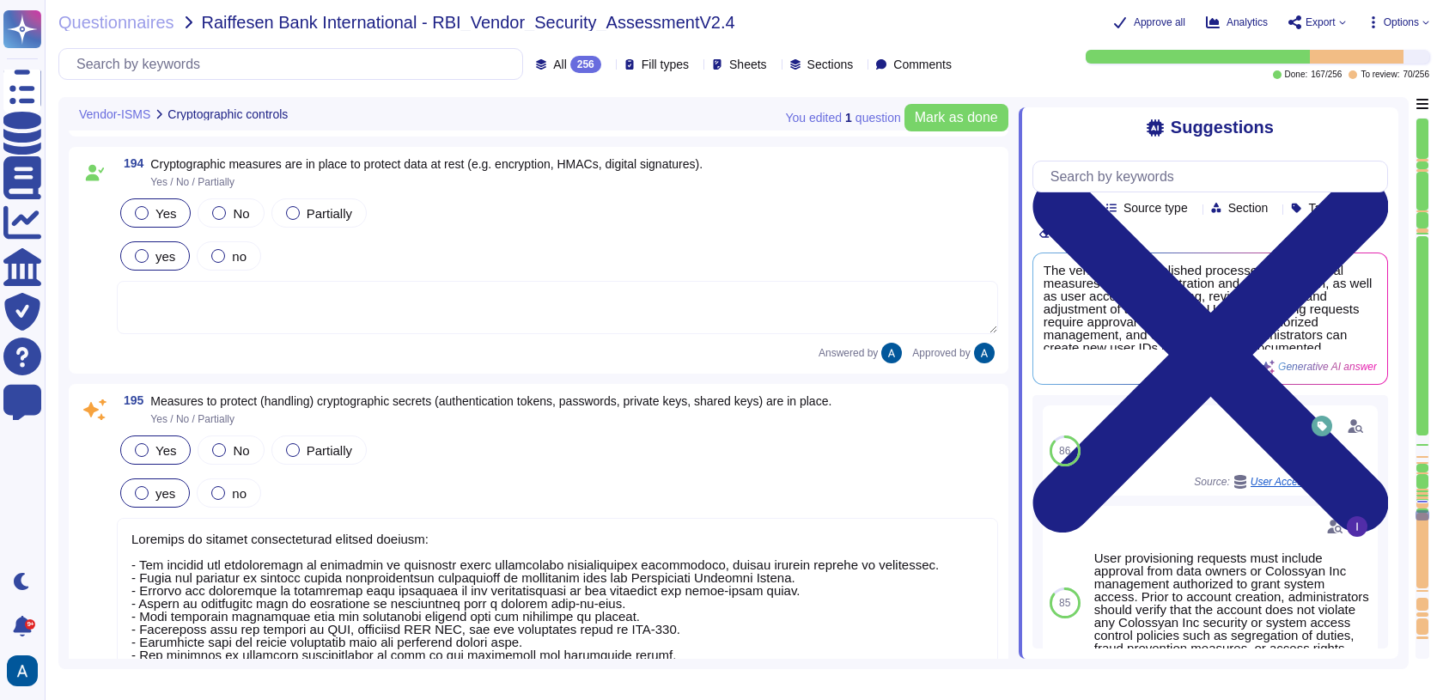
scroll to position [33099, 0]
type textarea "All cryptographic protocols in use are based on common standards, specifically …"
type textarea "Yes, our network is segmented and segregated into different zones based on the …"
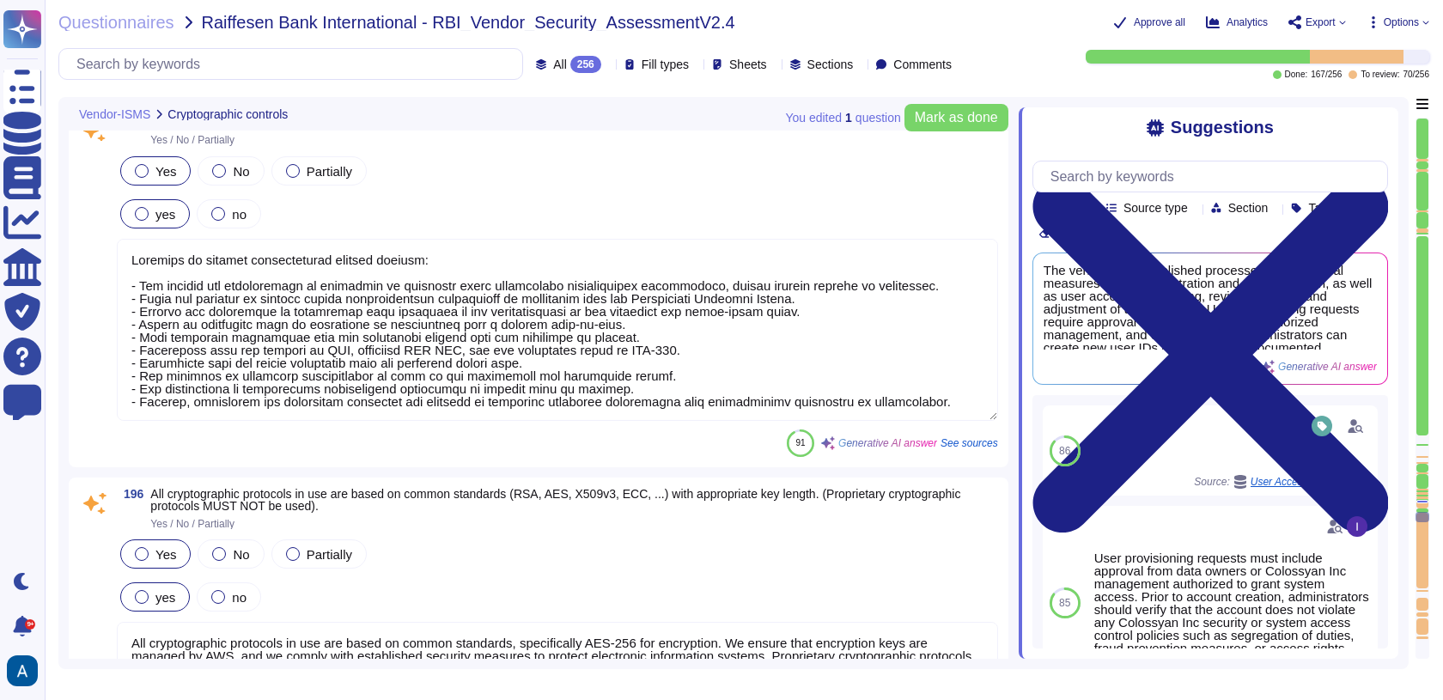
type textarea "Traffic sent over public networks is encrypted using TLS 1.3. The encryption le…"
type textarea "We have implemented several security measures for breach and anomaly detection,…"
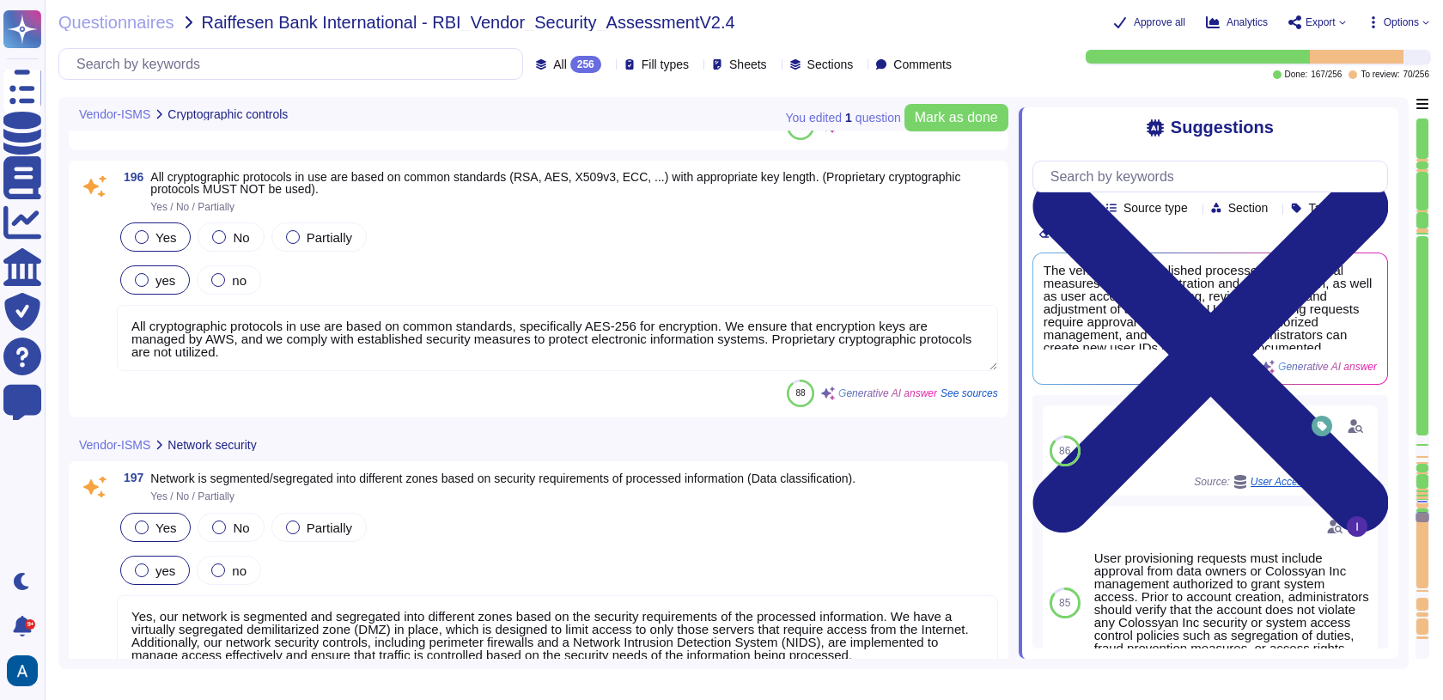
scroll to position [33650, 0]
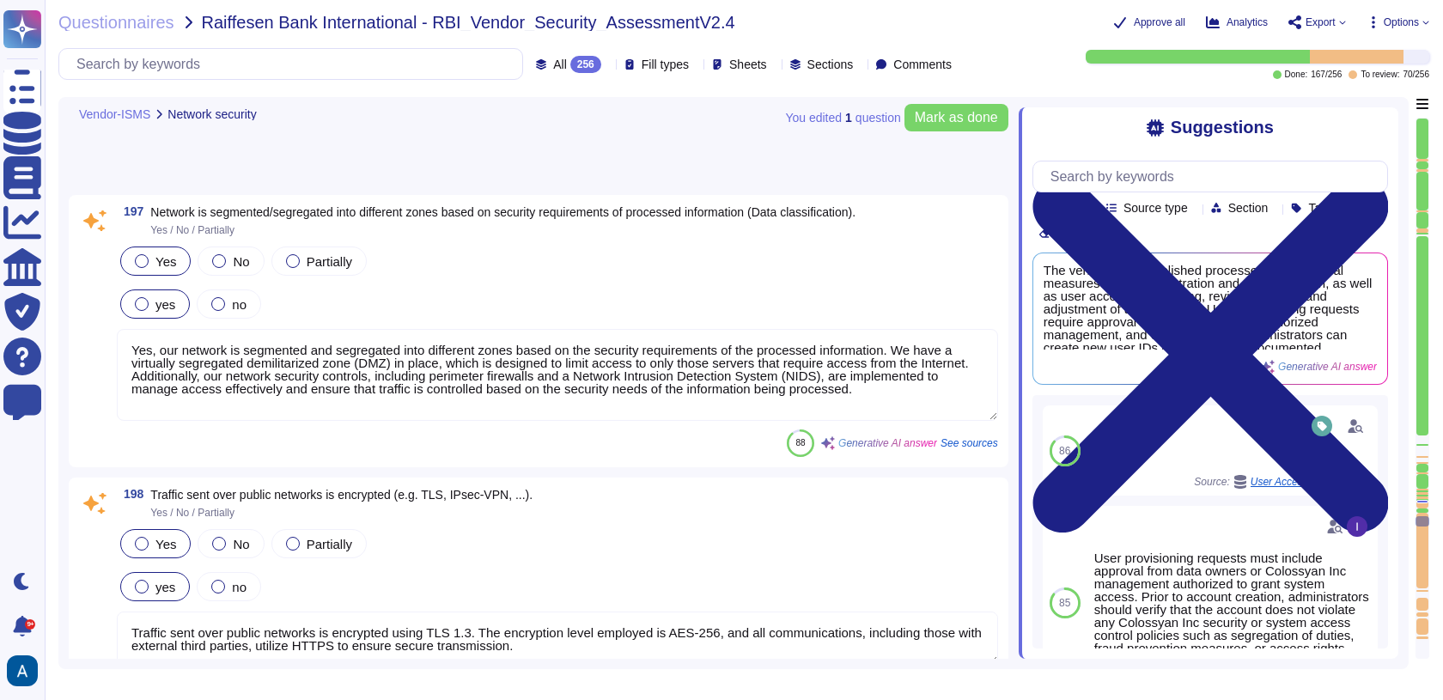
type textarea "In the production environment, defined rules and configurations must be enforce…"
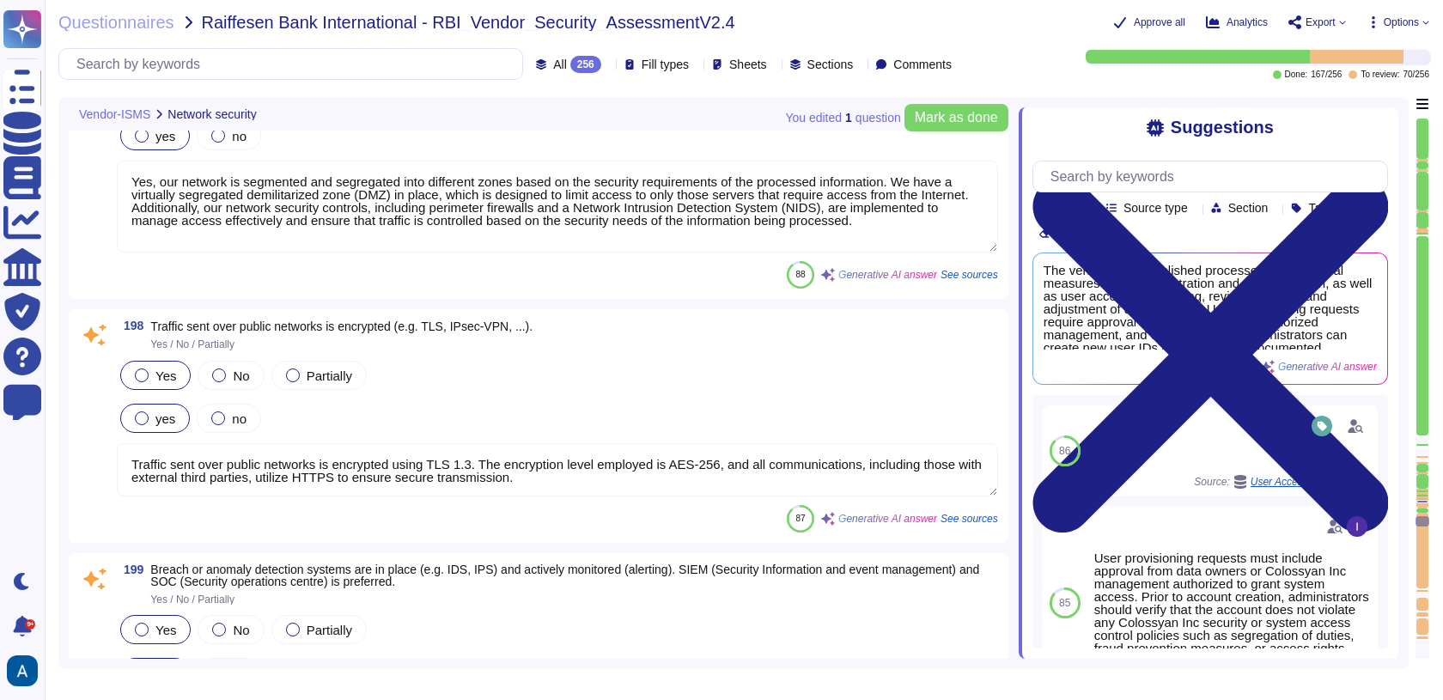
scroll to position [33968, 0]
